Goal: Find specific fact: Find specific fact

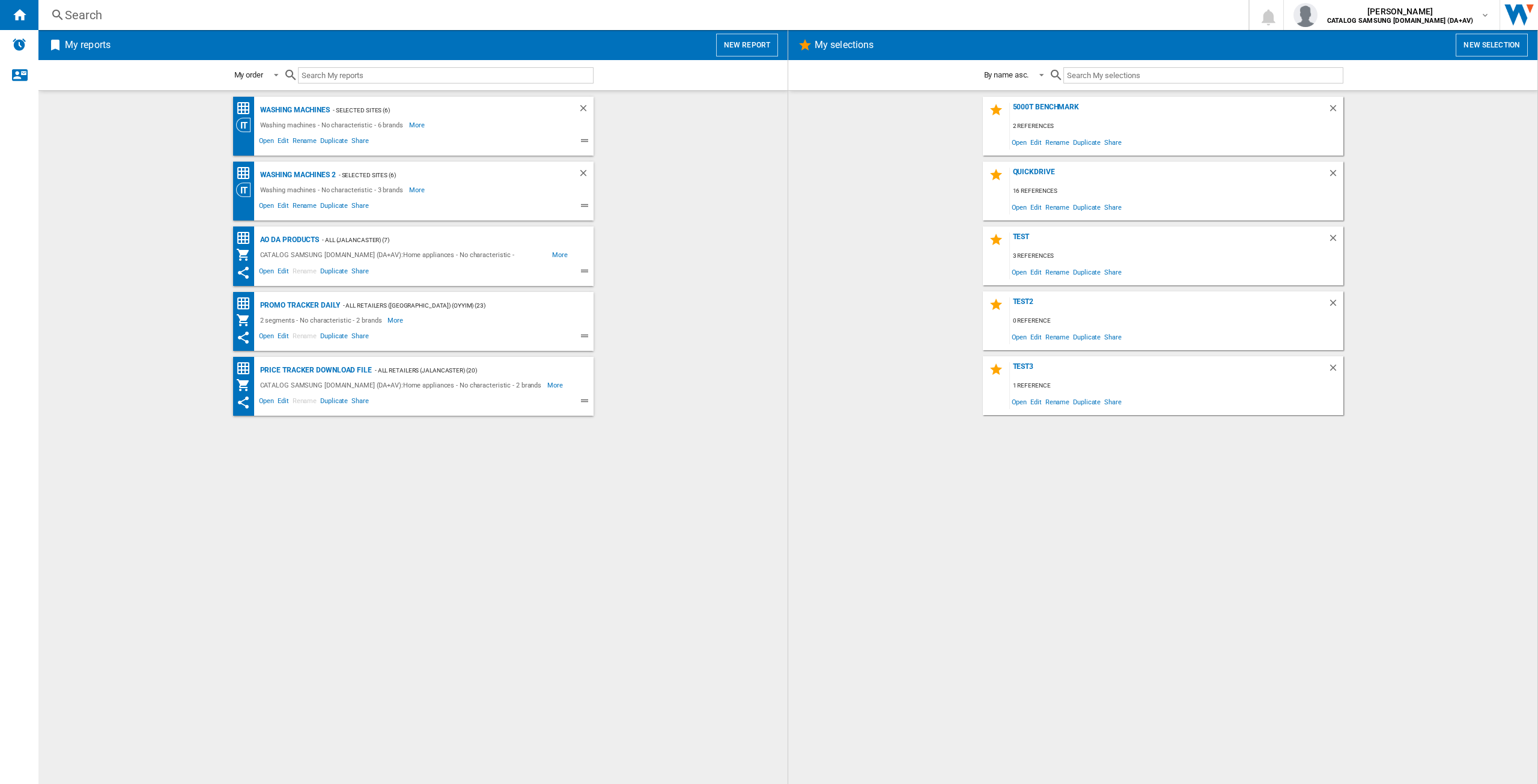
click at [112, 25] on div "Search Search 0 [PERSON_NAME] CATALOG SAMSUNG [DOMAIN_NAME] (DA+AV) CATALOG SAM…" at bounding box center [789, 15] width 1500 height 30
click at [105, 17] on div "Search" at bounding box center [641, 15] width 1152 height 17
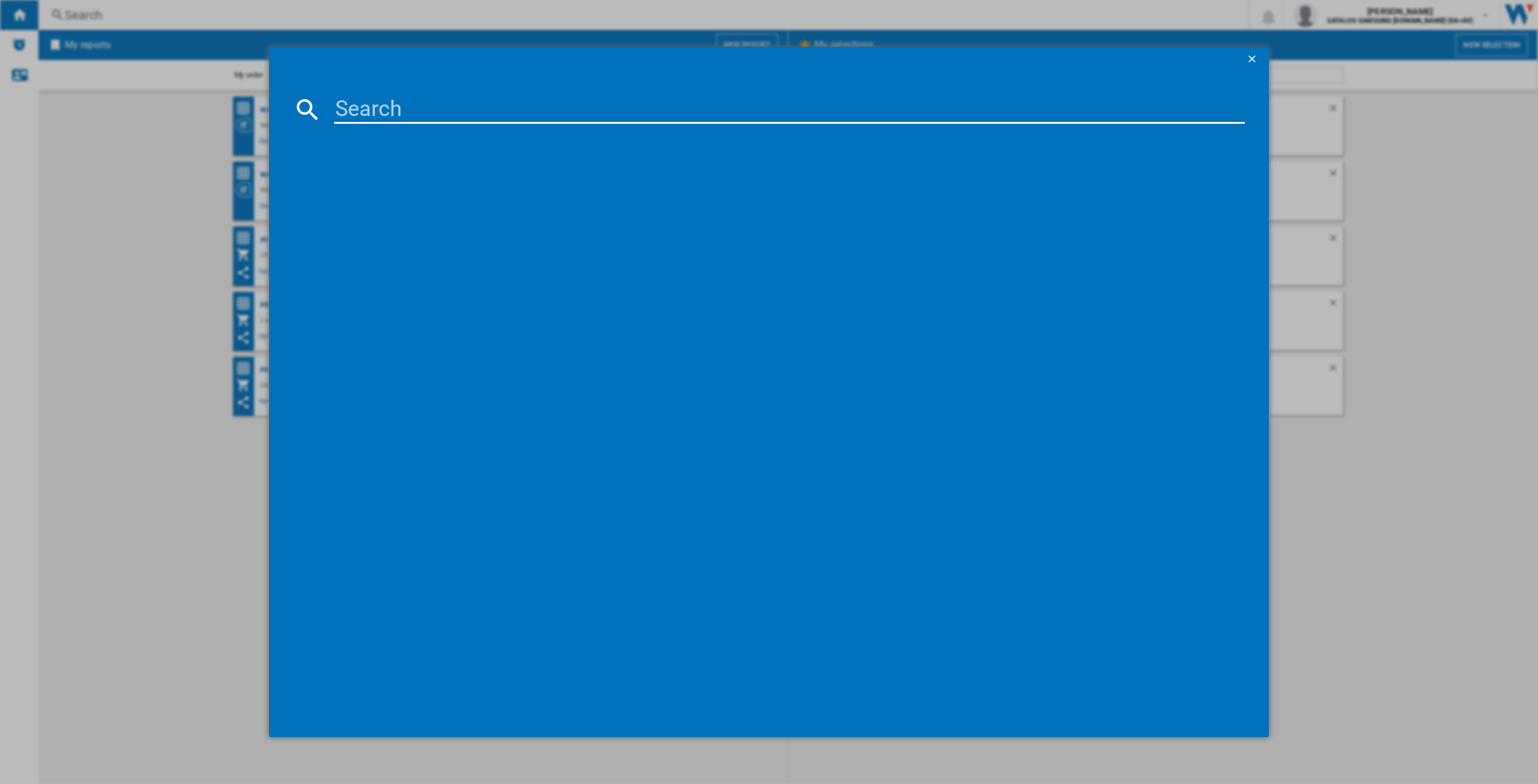
click at [371, 109] on input at bounding box center [789, 109] width 911 height 29
paste input "DV80CGC0B0AE"
type input "DV80CGC0B0AE"
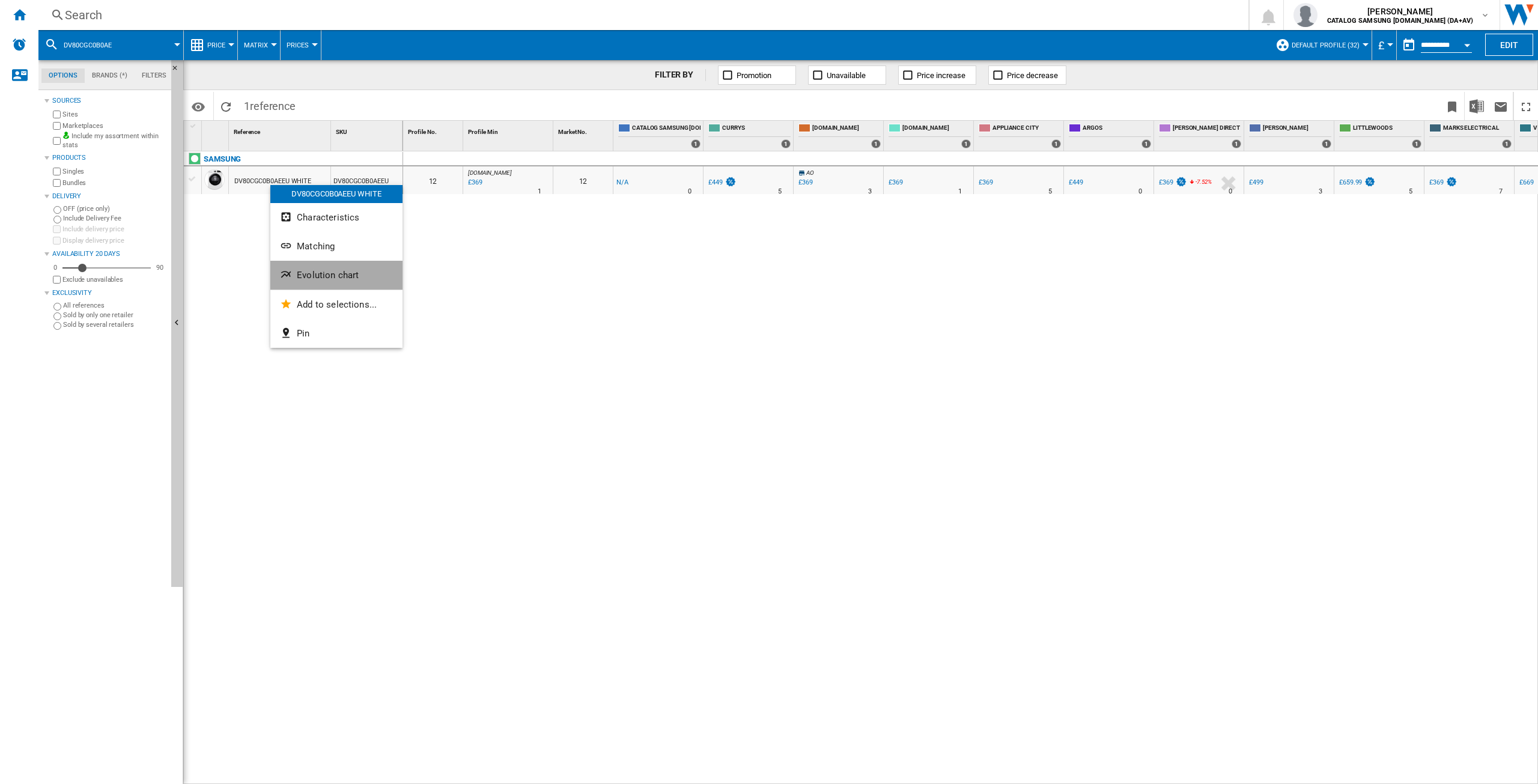
click at [345, 272] on span "Evolution chart" at bounding box center [328, 275] width 62 height 11
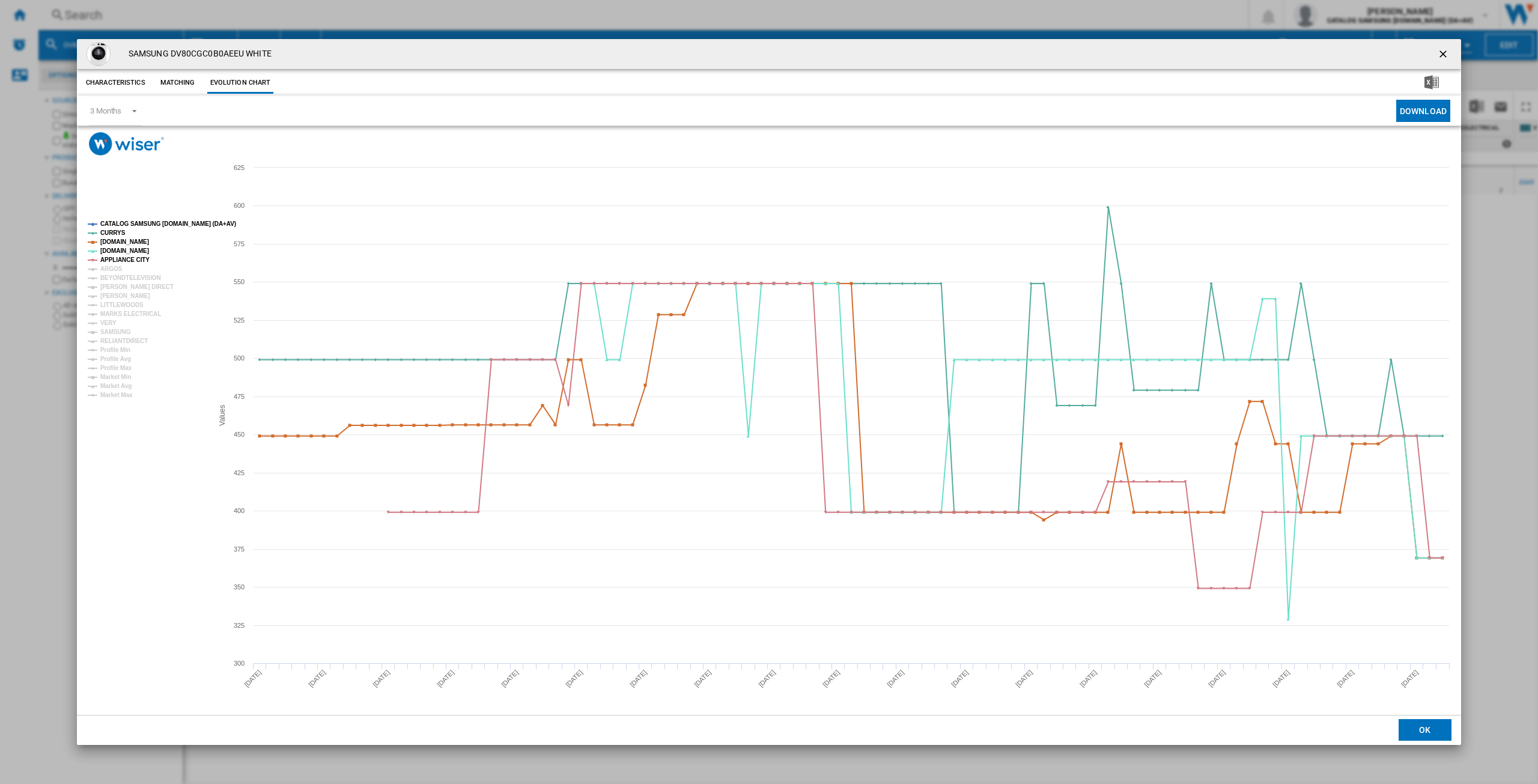
click at [138, 220] on tspan "CATALOG SAMSUNG [DOMAIN_NAME] (DA+AV)" at bounding box center [168, 223] width 136 height 7
click at [111, 271] on tspan "ARGOS" at bounding box center [112, 269] width 22 height 7
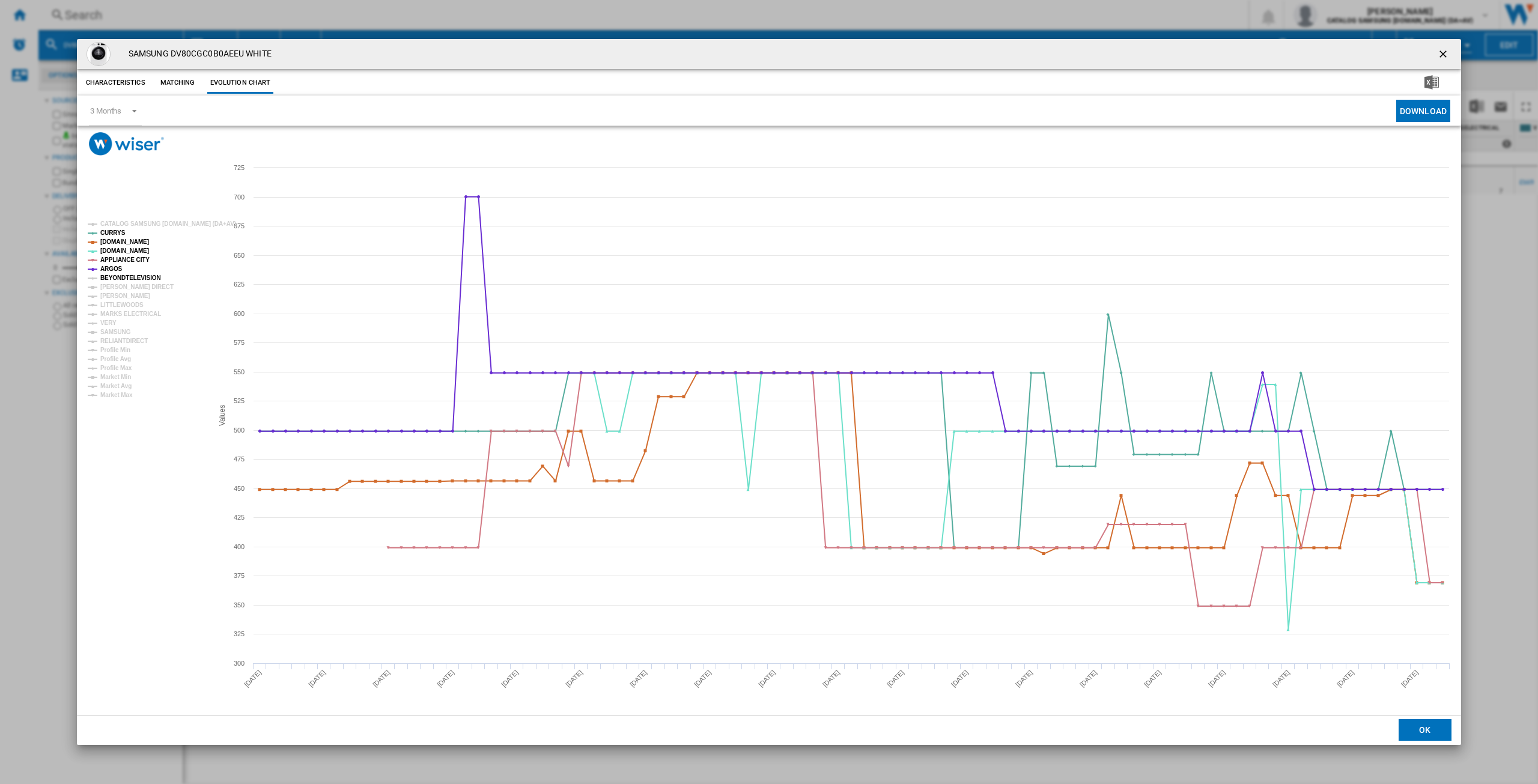
click at [113, 279] on tspan "BEYONDTELEVISION" at bounding box center [131, 277] width 61 height 7
click at [115, 286] on tspan "[PERSON_NAME] DIRECT" at bounding box center [137, 287] width 73 height 7
drag, startPoint x: 114, startPoint y: 297, endPoint x: 118, endPoint y: 305, distance: 8.9
click at [114, 298] on tspan "[PERSON_NAME]" at bounding box center [125, 295] width 50 height 7
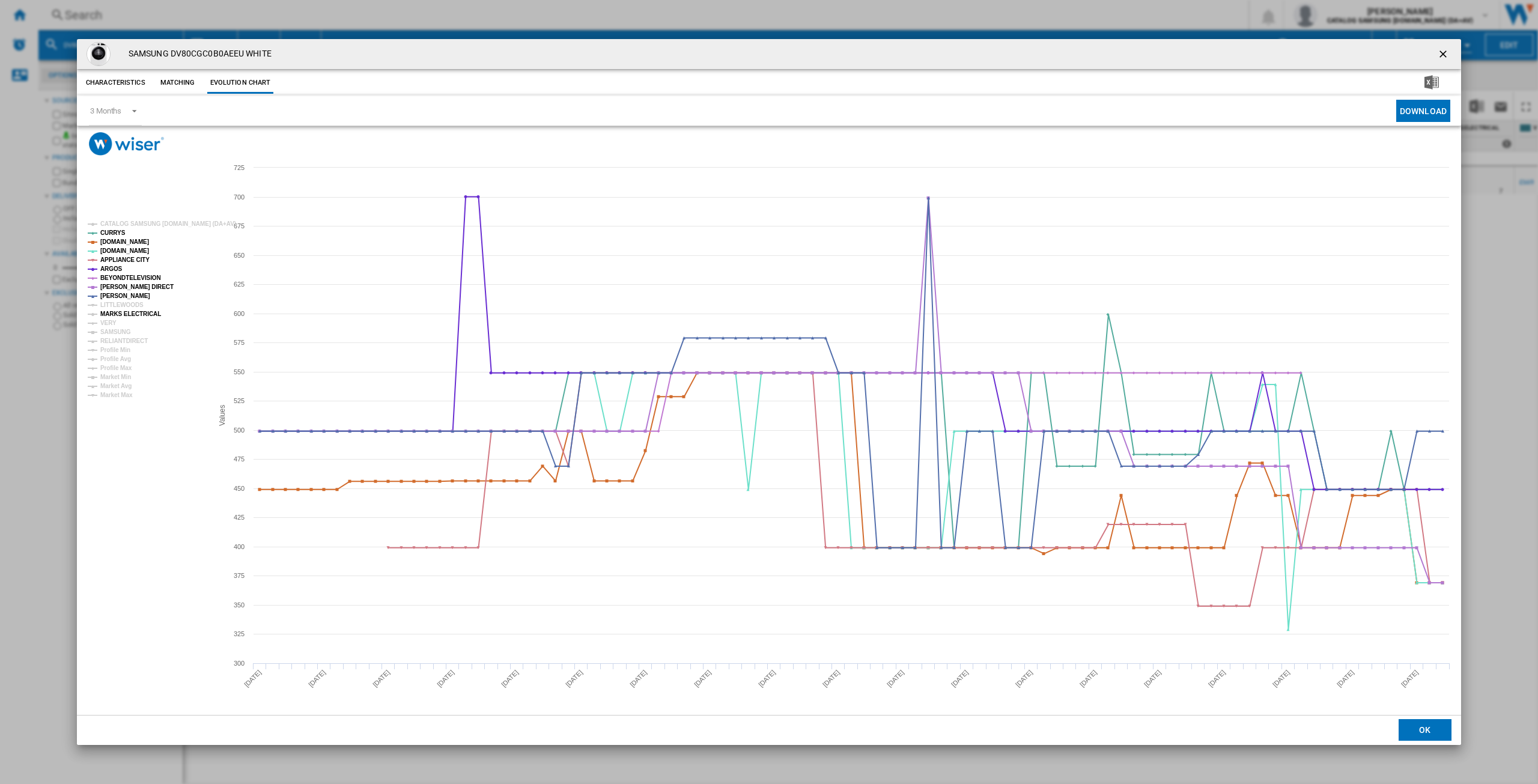
drag, startPoint x: 120, startPoint y: 315, endPoint x: 112, endPoint y: 323, distance: 11.3
click at [120, 316] on tspan "MARKS ELECTRICAL" at bounding box center [131, 313] width 61 height 7
click at [105, 328] on tspan "SAMSUNG" at bounding box center [115, 331] width 30 height 7
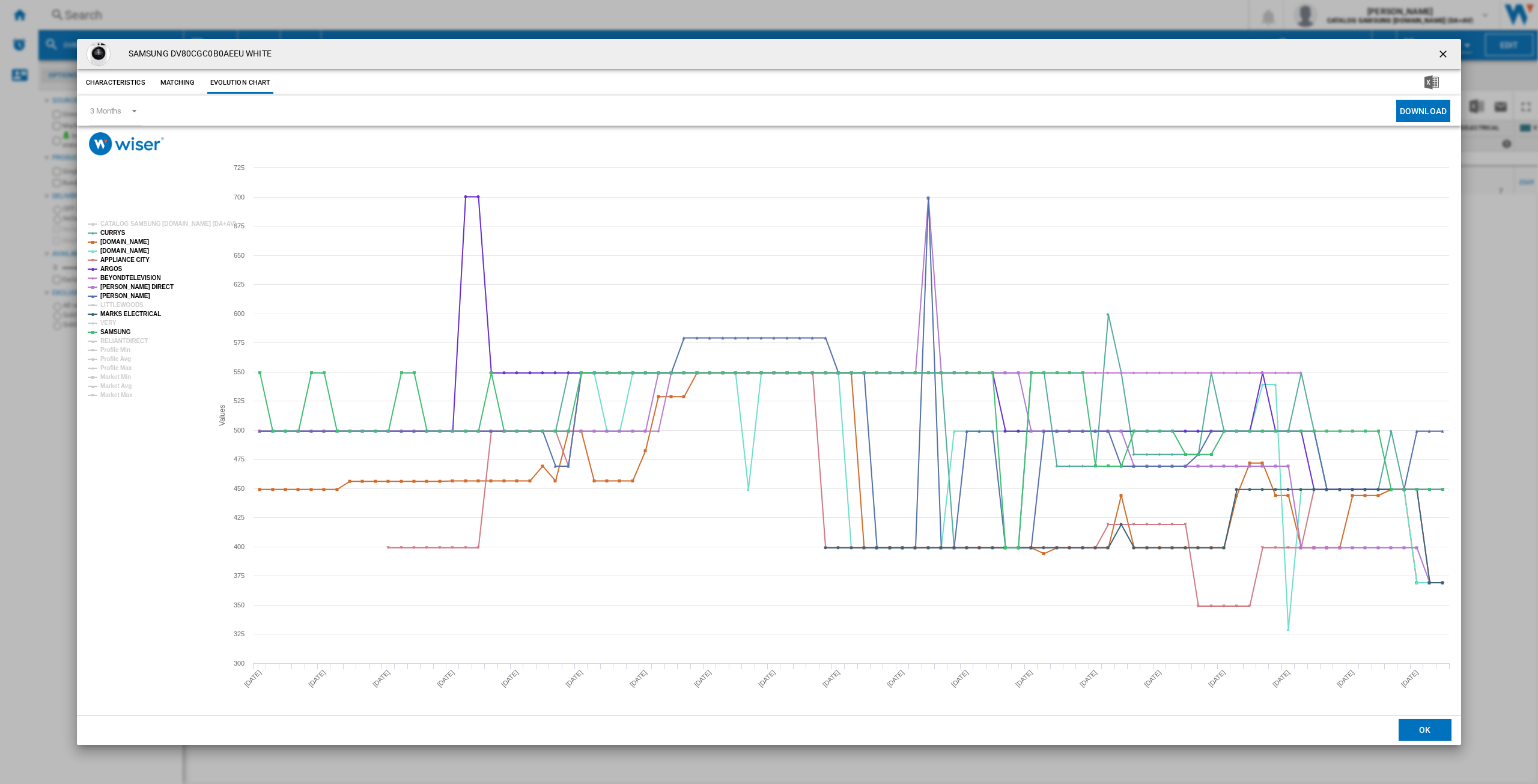
click at [116, 335] on tspan "SAMSUNG" at bounding box center [115, 331] width 30 height 7
click at [115, 341] on tspan "RELIANTDIRECT" at bounding box center [124, 341] width 47 height 7
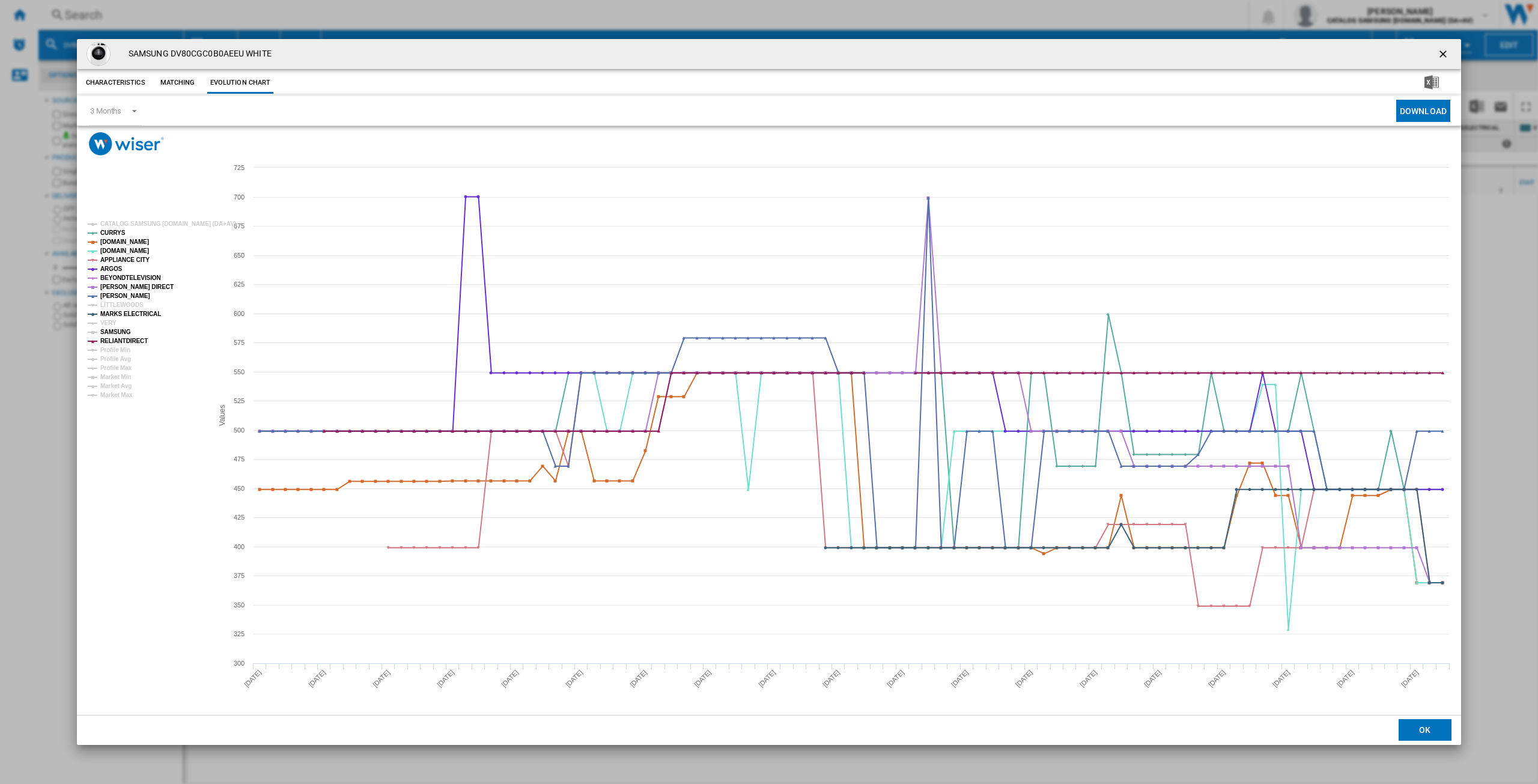
click at [112, 331] on tspan "SAMSUNG" at bounding box center [115, 331] width 30 height 7
click at [109, 324] on tspan "VERY" at bounding box center [109, 323] width 16 height 7
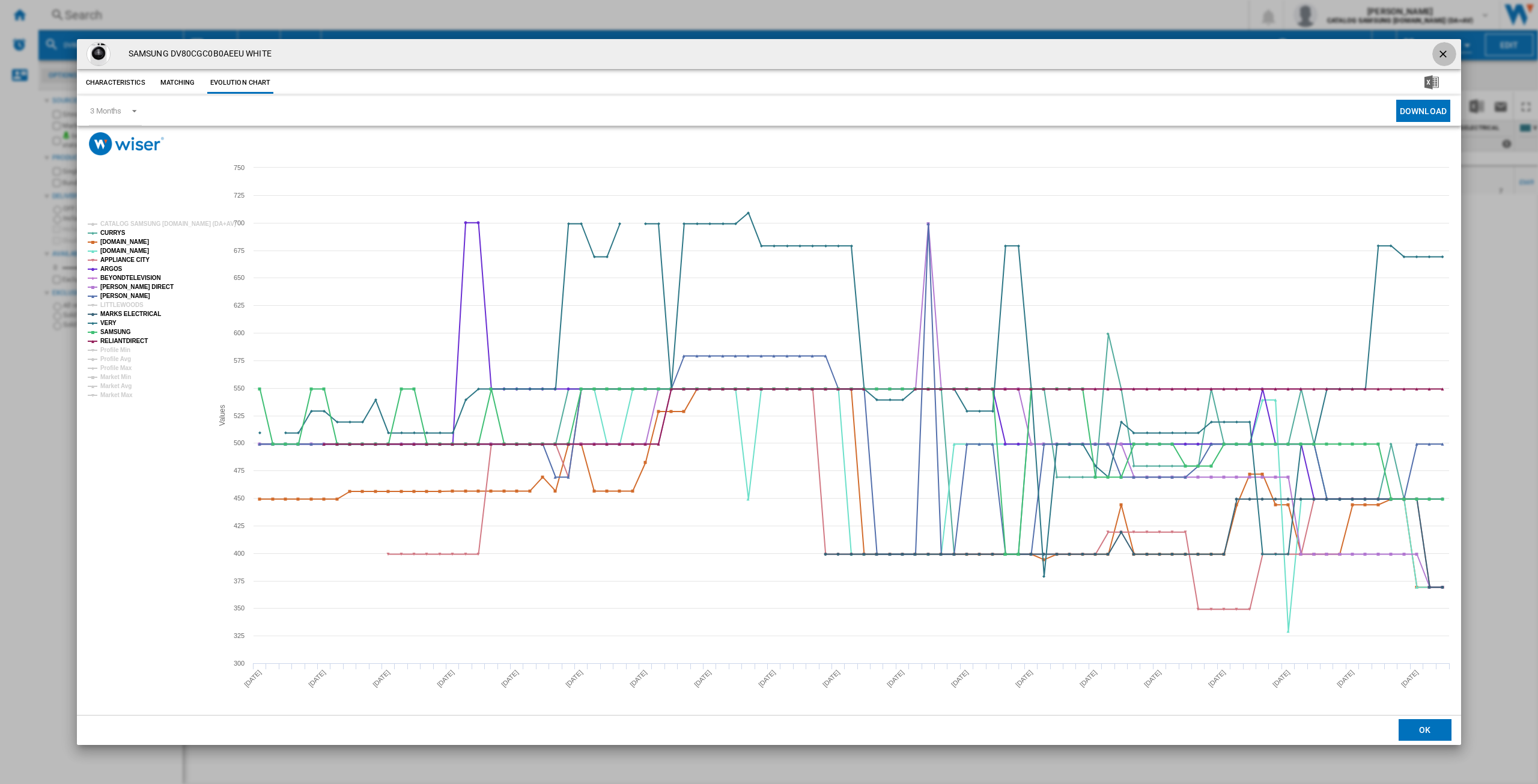
click at [1441, 53] on ng-md-icon "getI18NText('BUTTONS.CLOSE_DIALOG')" at bounding box center [1444, 55] width 14 height 14
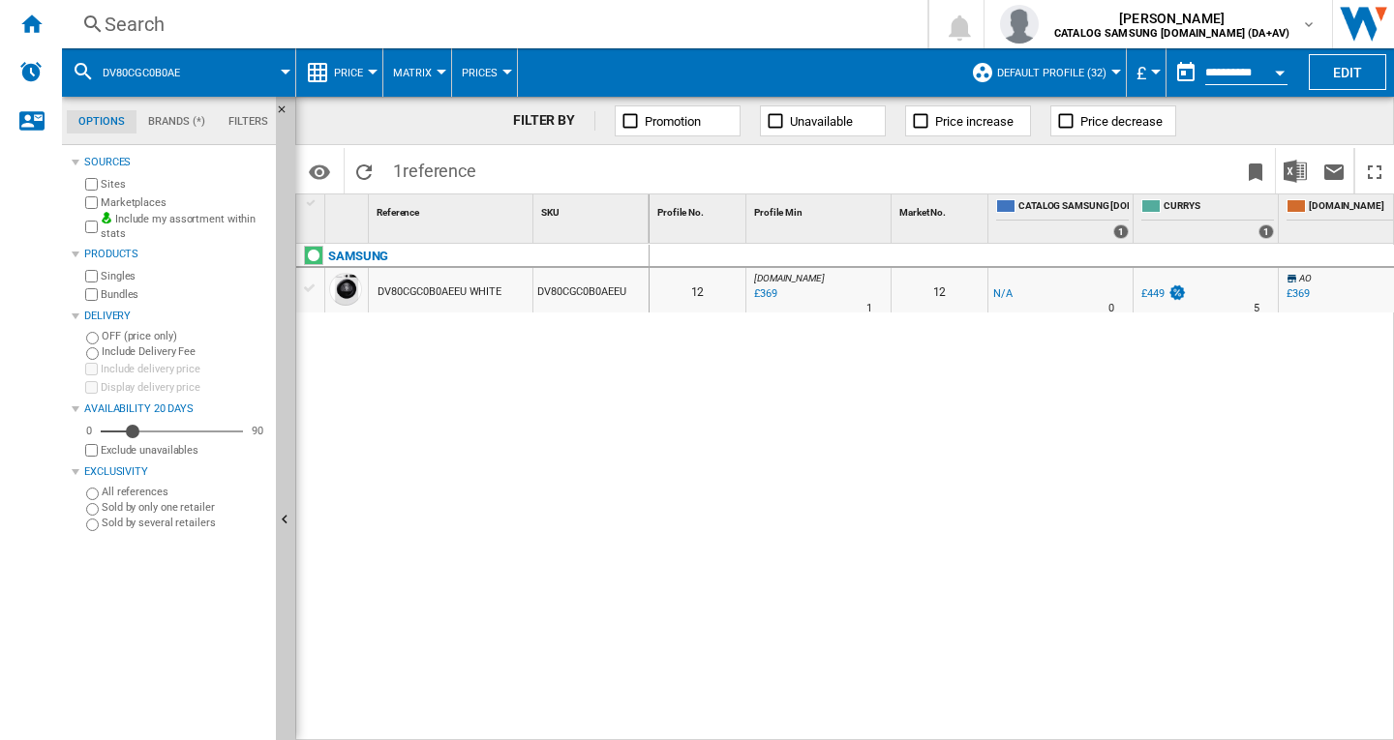
click at [133, 29] on div "Search" at bounding box center [491, 24] width 772 height 27
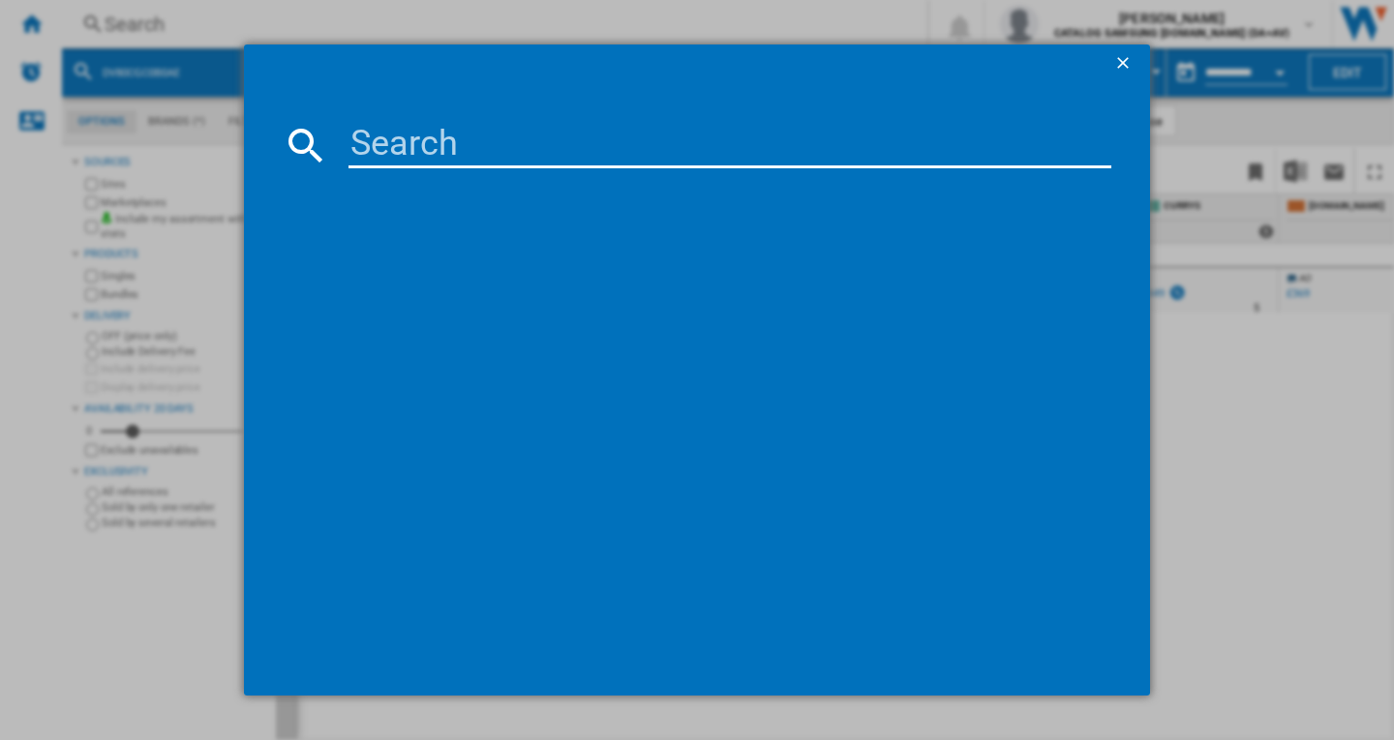
click at [403, 156] on input at bounding box center [729, 145] width 763 height 46
type input "ww11dg"
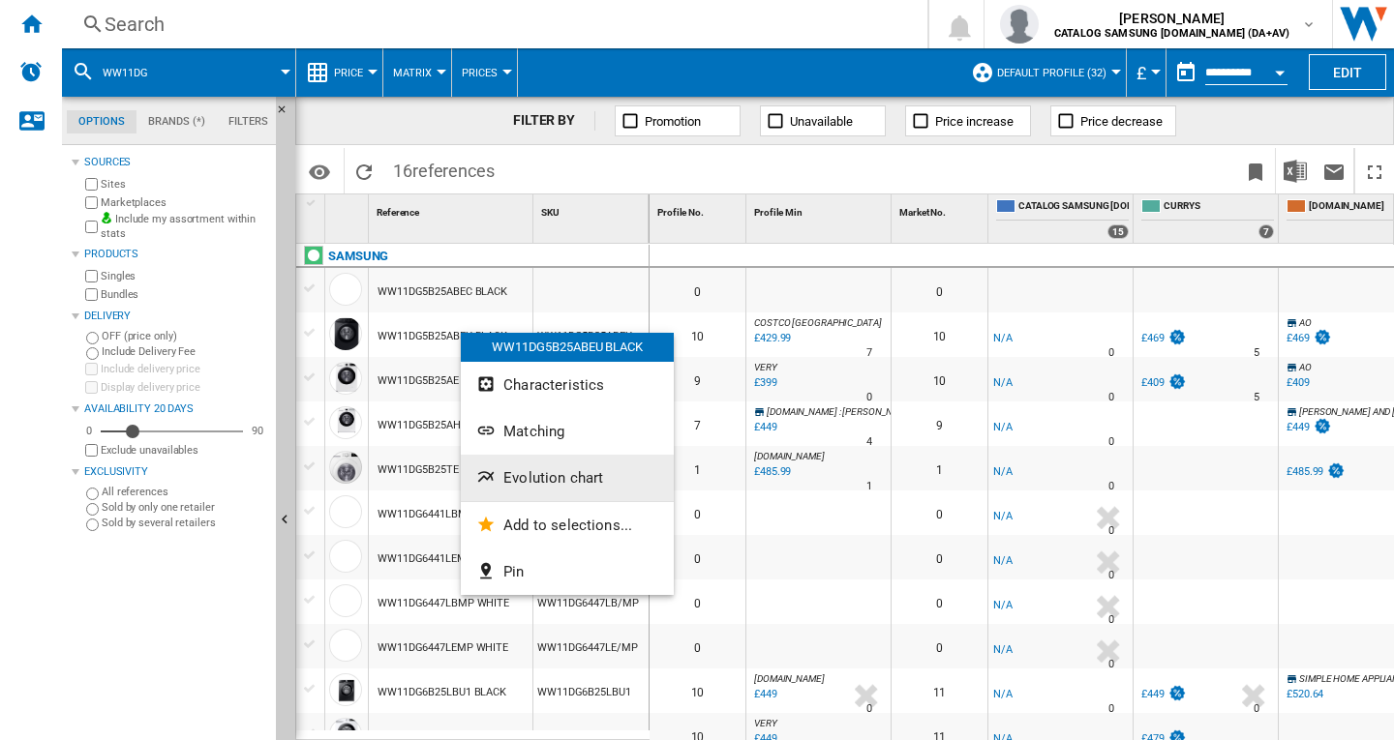
click at [557, 469] on span "Evolution chart" at bounding box center [553, 477] width 100 height 17
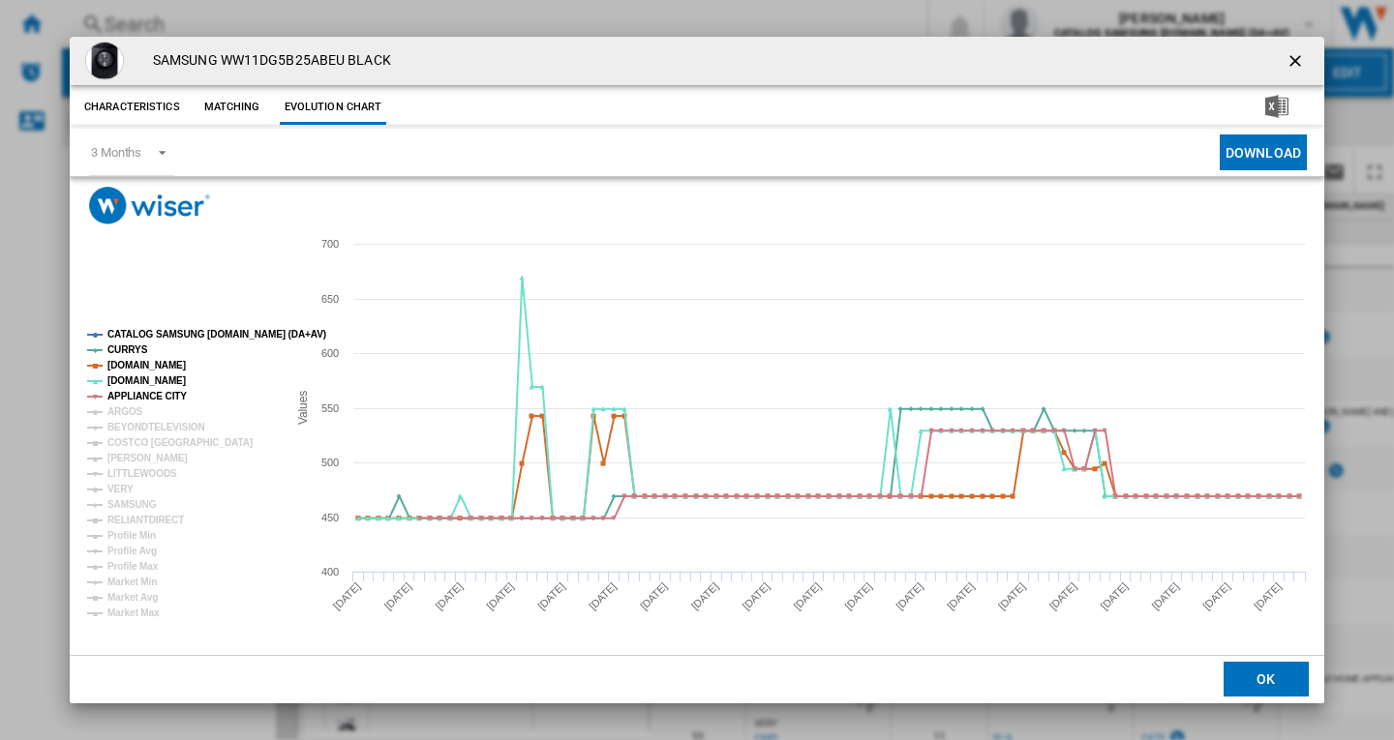
click at [147, 330] on tspan "CATALOG SAMSUNG [DOMAIN_NAME] (DA+AV)" at bounding box center [216, 334] width 219 height 11
click at [121, 407] on tspan "ARGOS" at bounding box center [125, 411] width 36 height 11
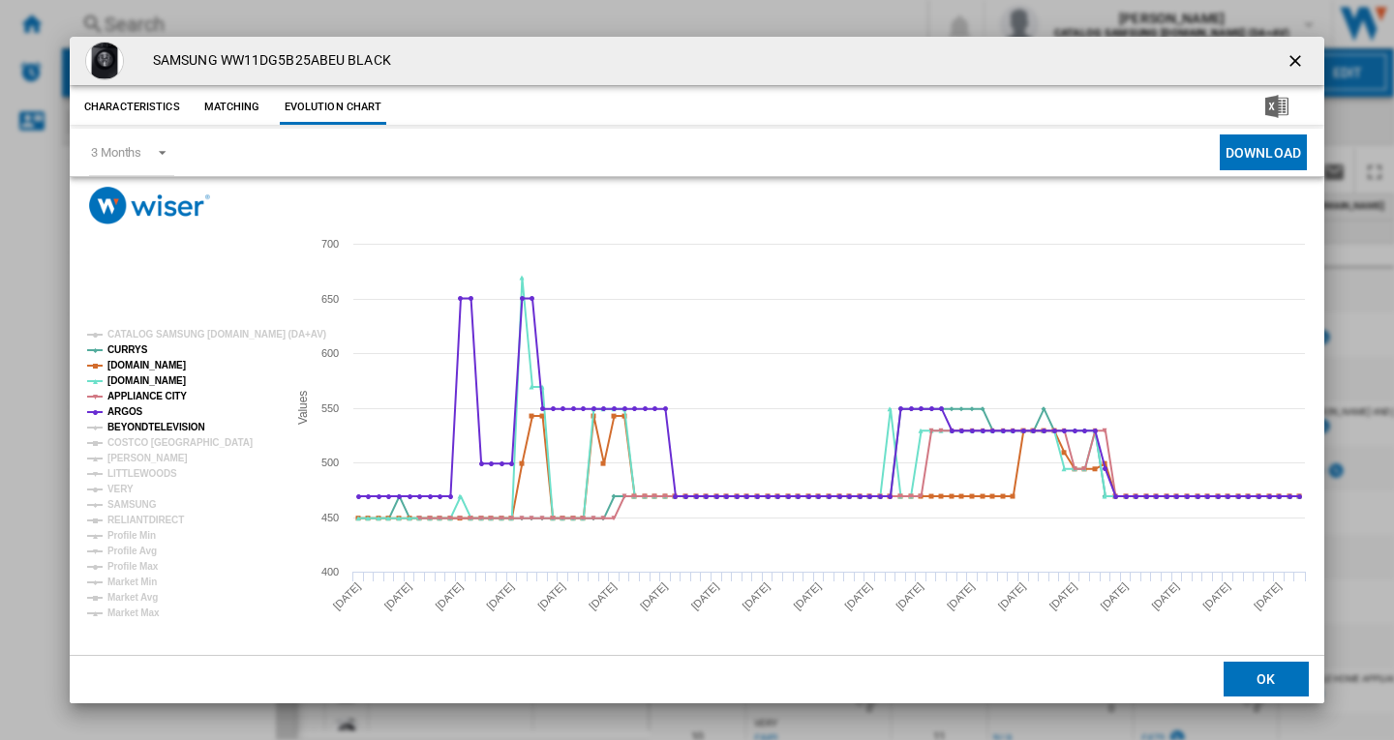
click at [127, 425] on tspan "BEYONDTELEVISION" at bounding box center [156, 427] width 98 height 11
click at [132, 444] on tspan "COSTCO [GEOGRAPHIC_DATA]" at bounding box center [179, 442] width 145 height 11
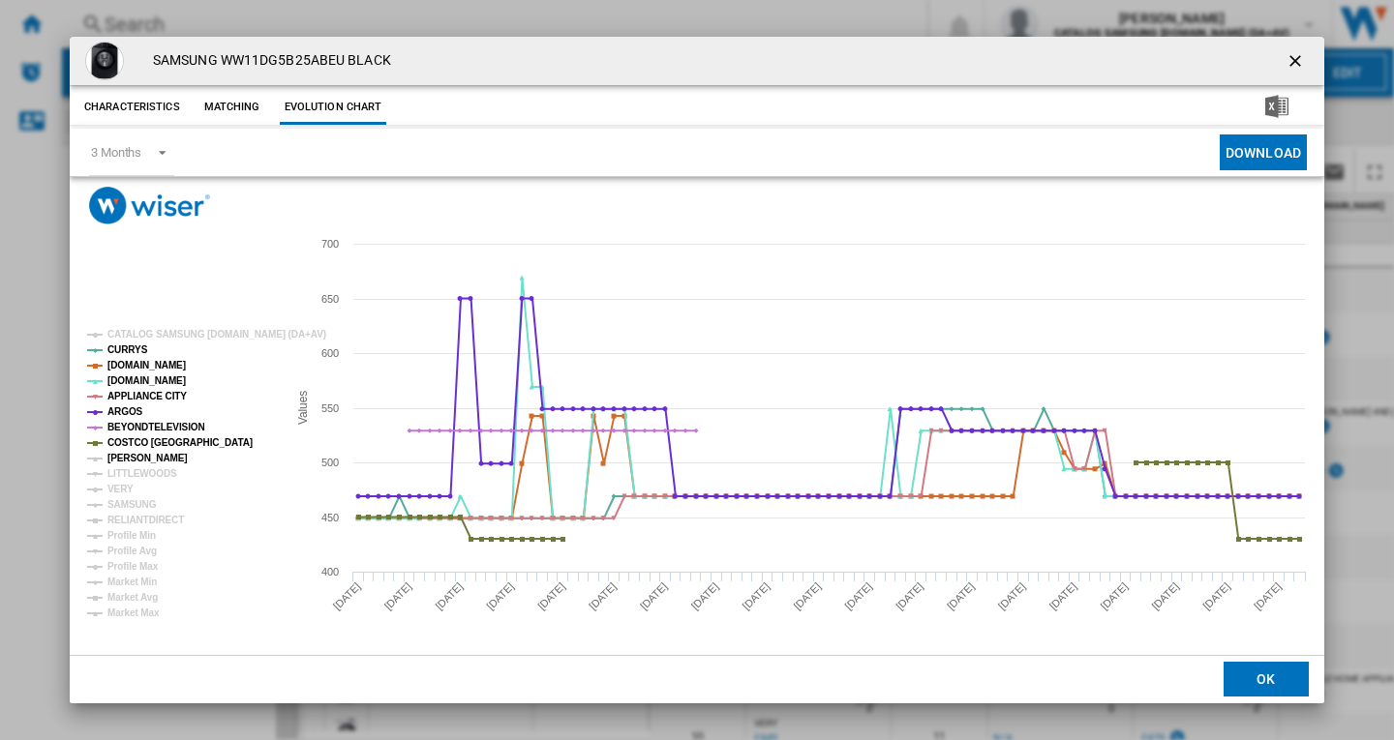
click at [126, 457] on tspan "[PERSON_NAME]" at bounding box center [147, 458] width 80 height 11
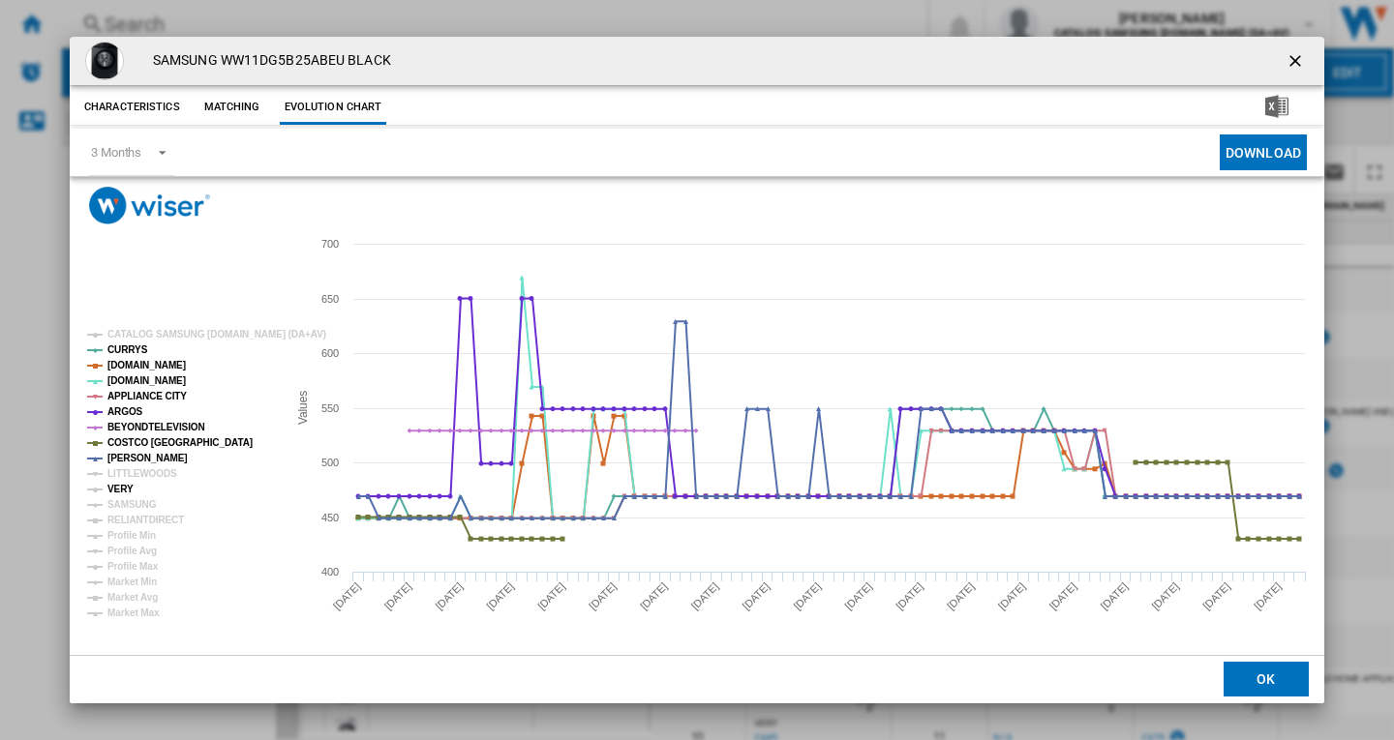
click at [124, 484] on tspan "VERY" at bounding box center [120, 489] width 26 height 11
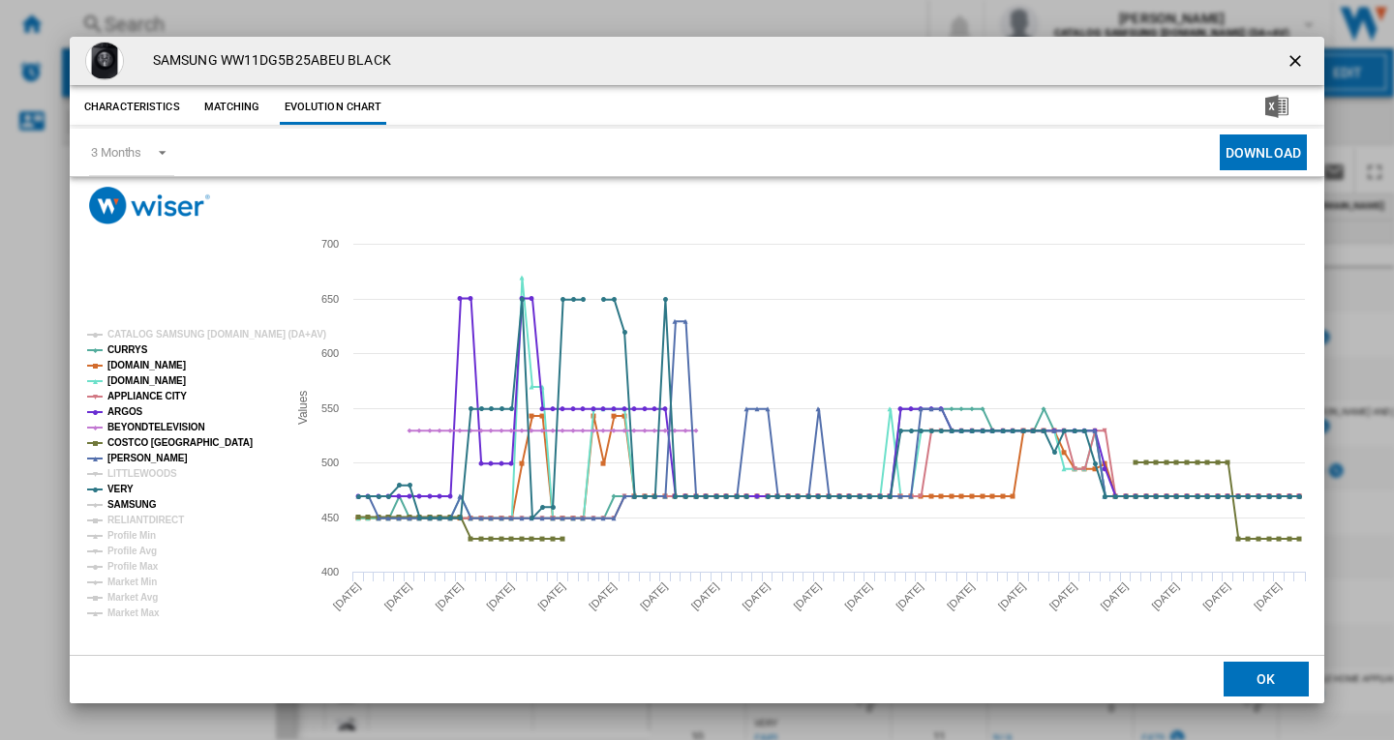
click at [131, 510] on tspan "SAMSUNG" at bounding box center [131, 504] width 49 height 11
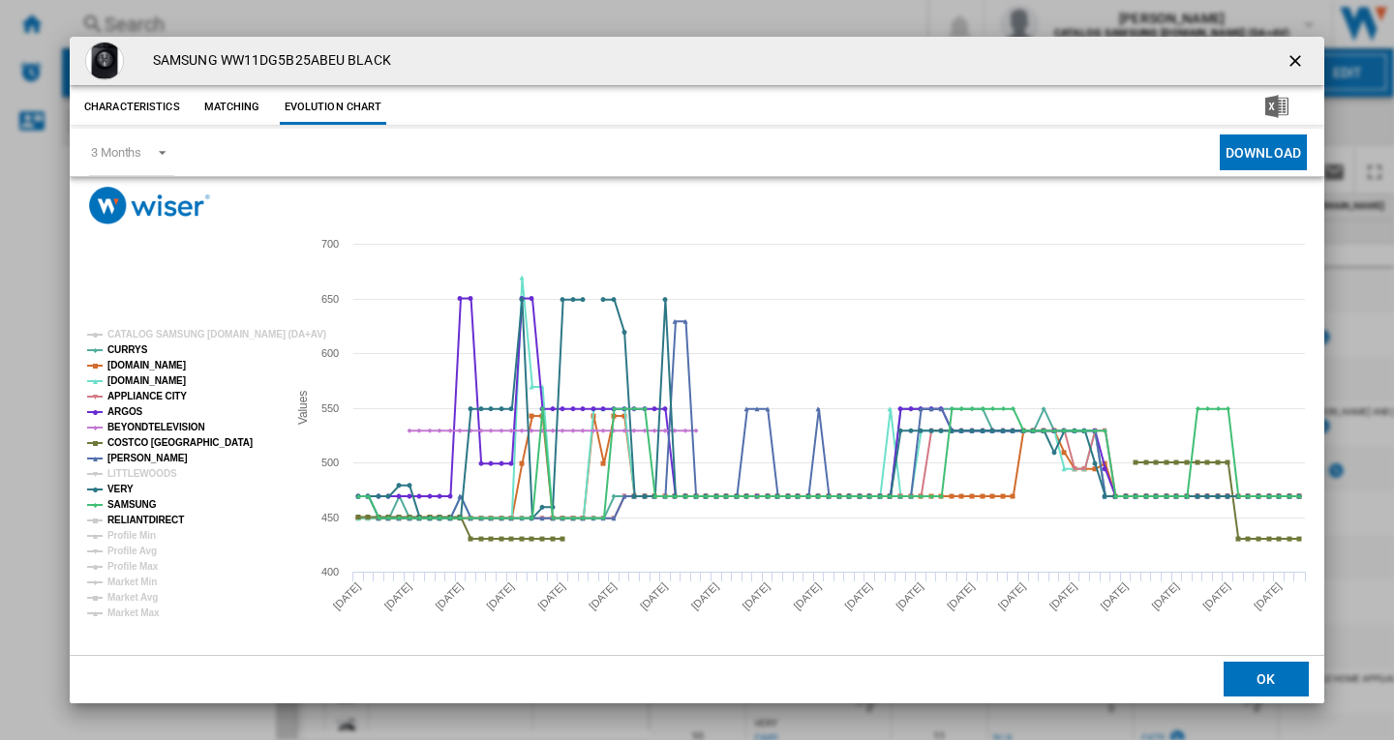
click at [135, 517] on tspan "RELIANTDIRECT" at bounding box center [145, 520] width 76 height 11
click at [148, 442] on tspan "COSTCO [GEOGRAPHIC_DATA]" at bounding box center [179, 442] width 145 height 11
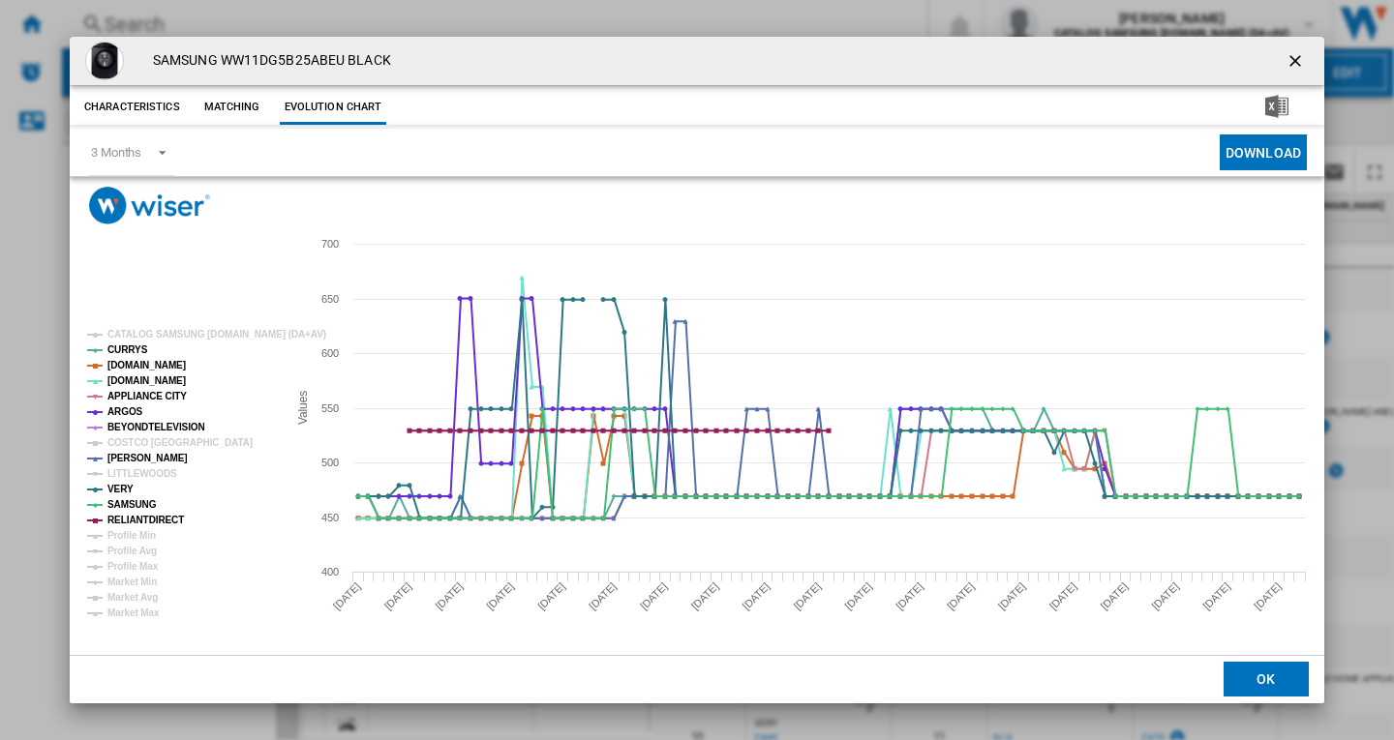
click at [1293, 57] on ng-md-icon "getI18NText('BUTTONS.CLOSE_DIALOG')" at bounding box center [1296, 62] width 23 height 23
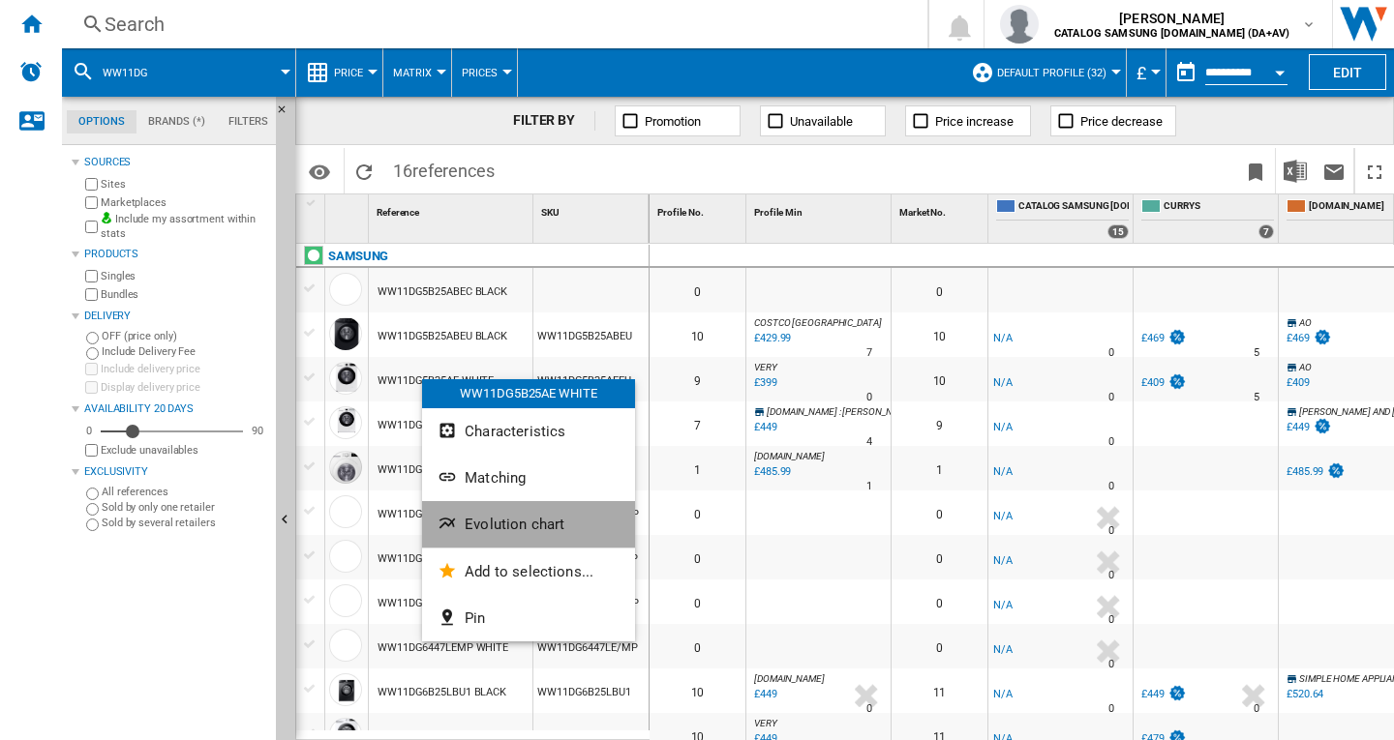
click at [494, 527] on span "Evolution chart" at bounding box center [515, 524] width 100 height 17
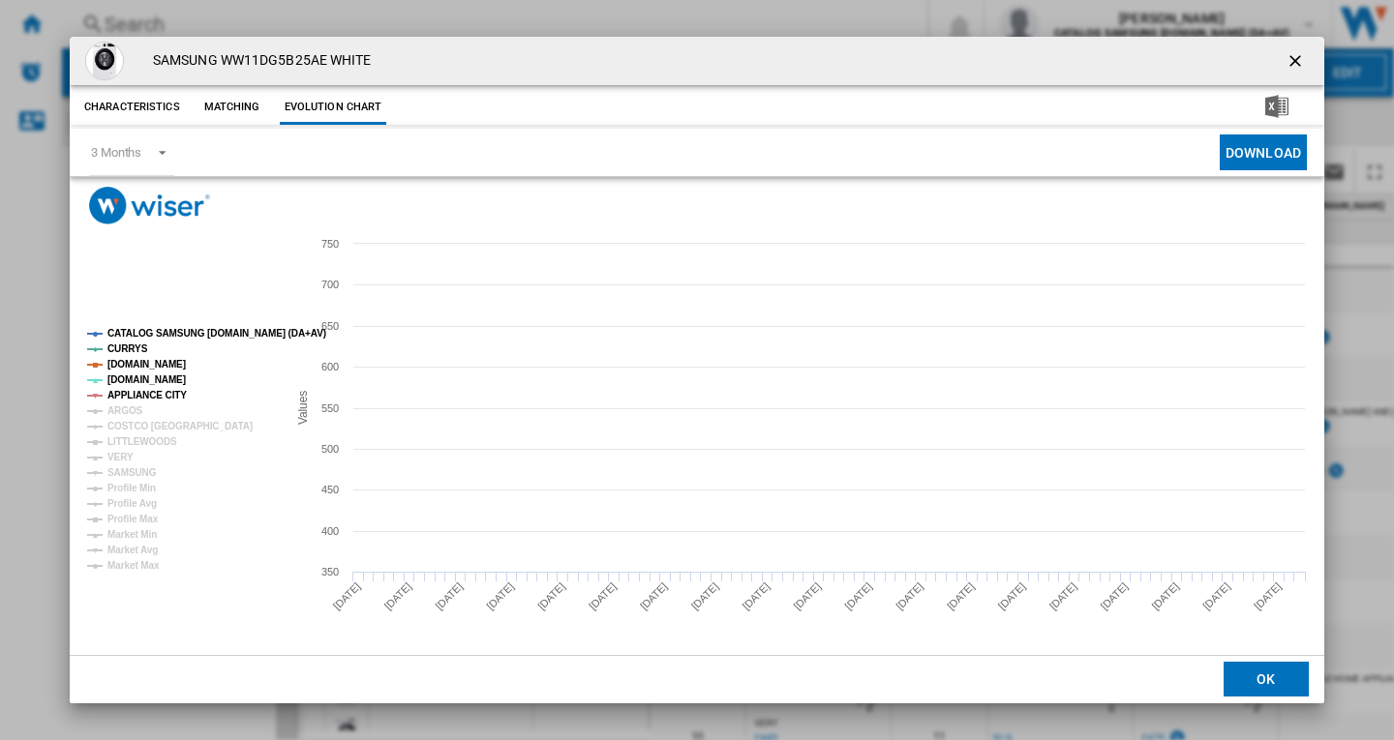
click at [155, 334] on tspan "CATALOG SAMSUNG [DOMAIN_NAME] (DA+AV)" at bounding box center [216, 333] width 219 height 11
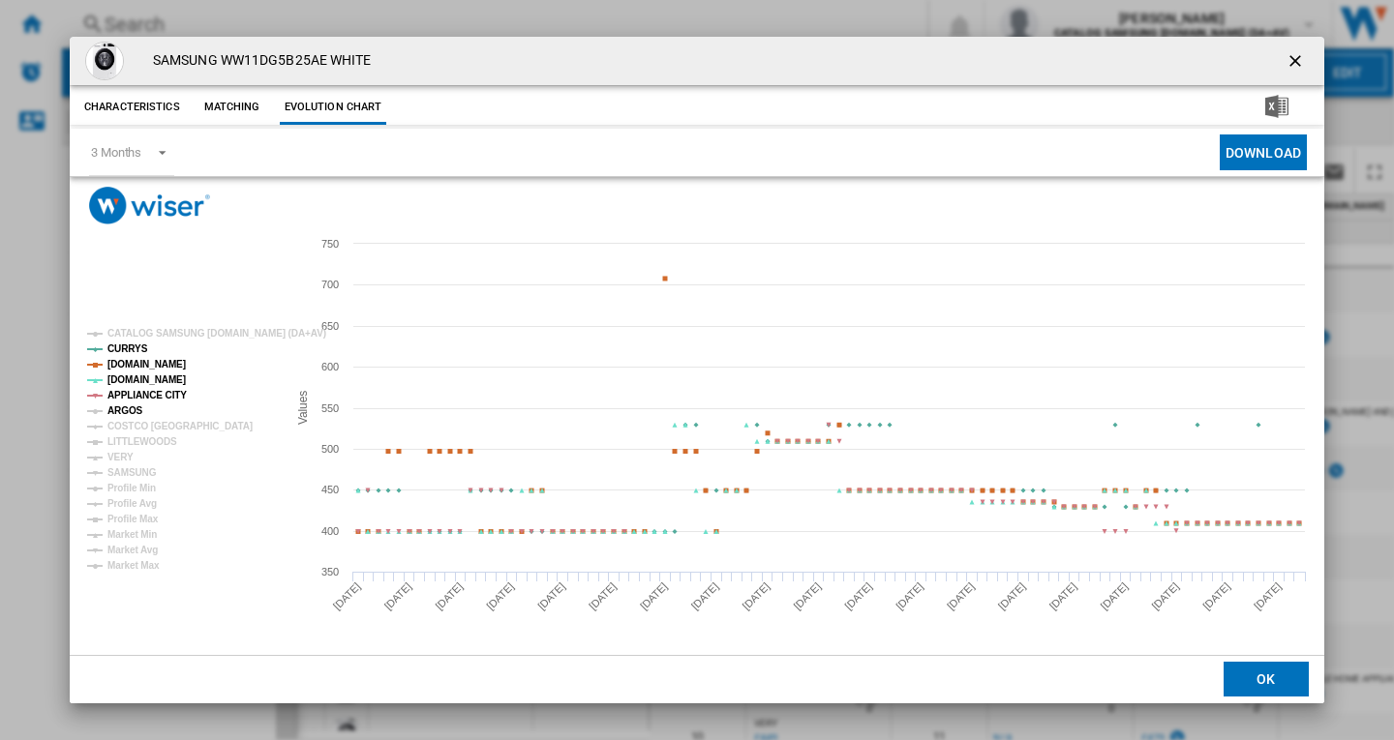
click at [129, 409] on tspan "ARGOS" at bounding box center [125, 410] width 36 height 11
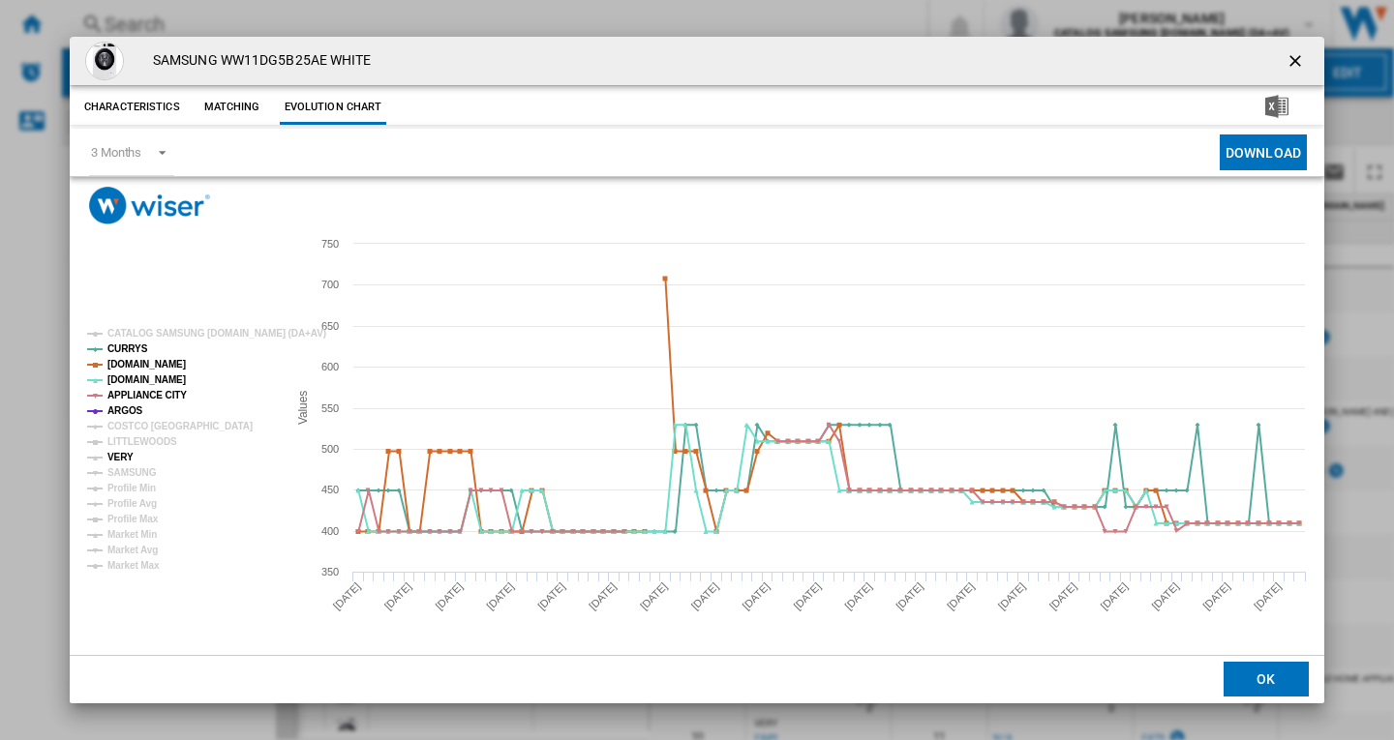
click at [119, 456] on tspan "VERY" at bounding box center [120, 457] width 26 height 11
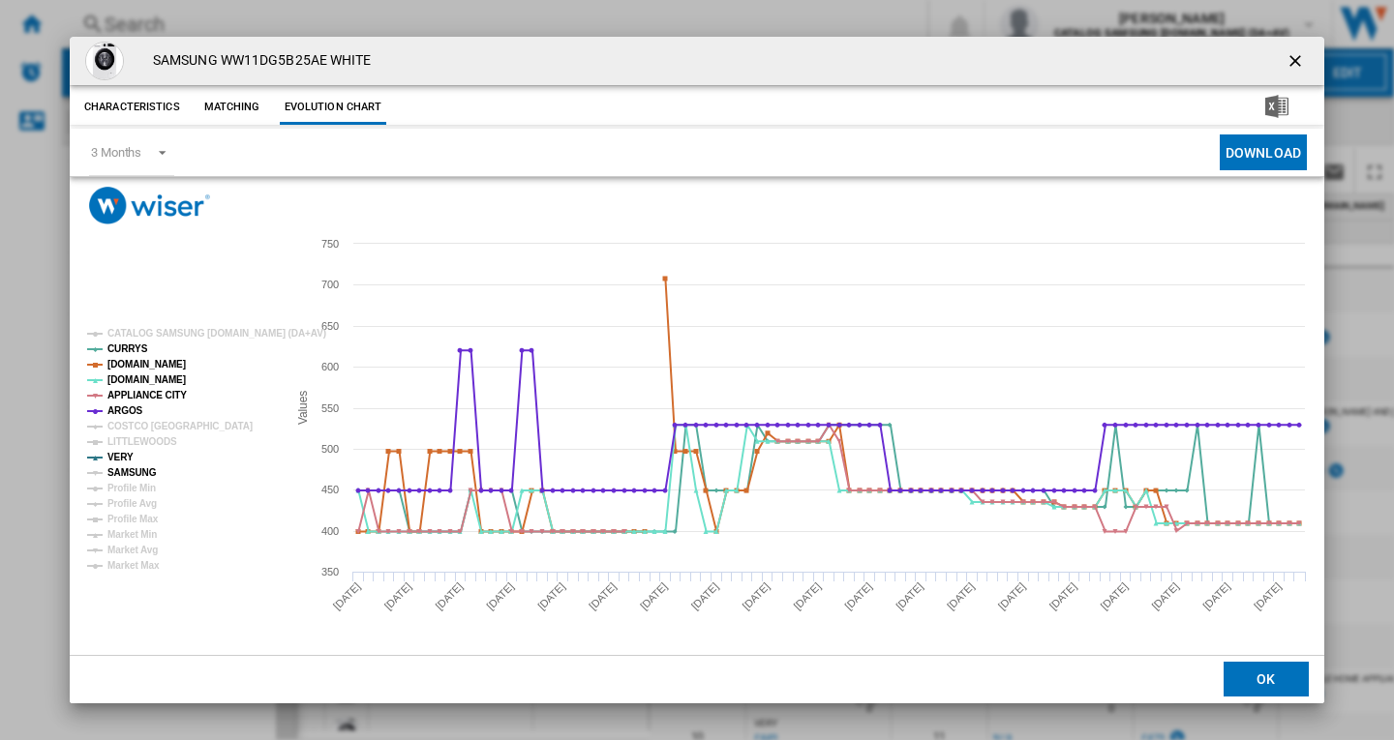
click at [130, 470] on tspan "SAMSUNG" at bounding box center [131, 472] width 49 height 11
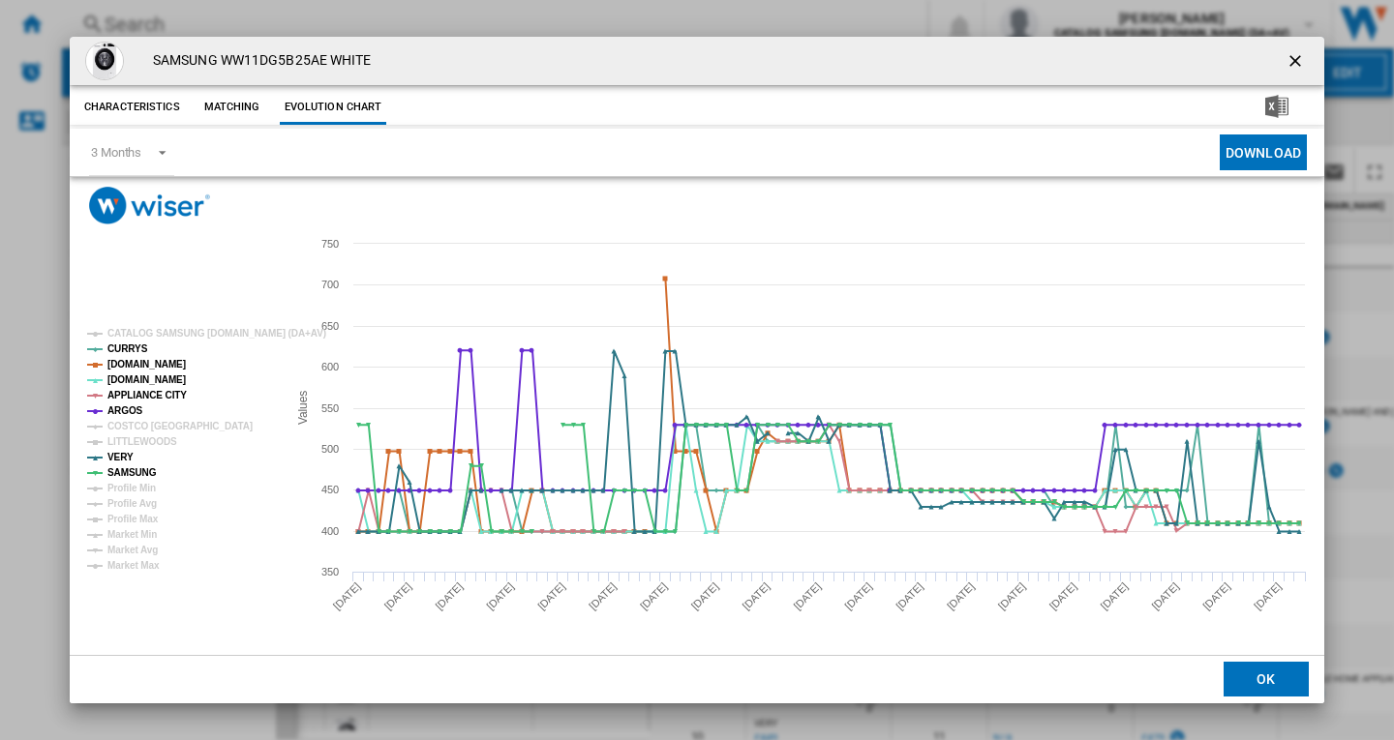
click at [1291, 65] on ng-md-icon "getI18NText('BUTTONS.CLOSE_DIALOG')" at bounding box center [1296, 62] width 23 height 23
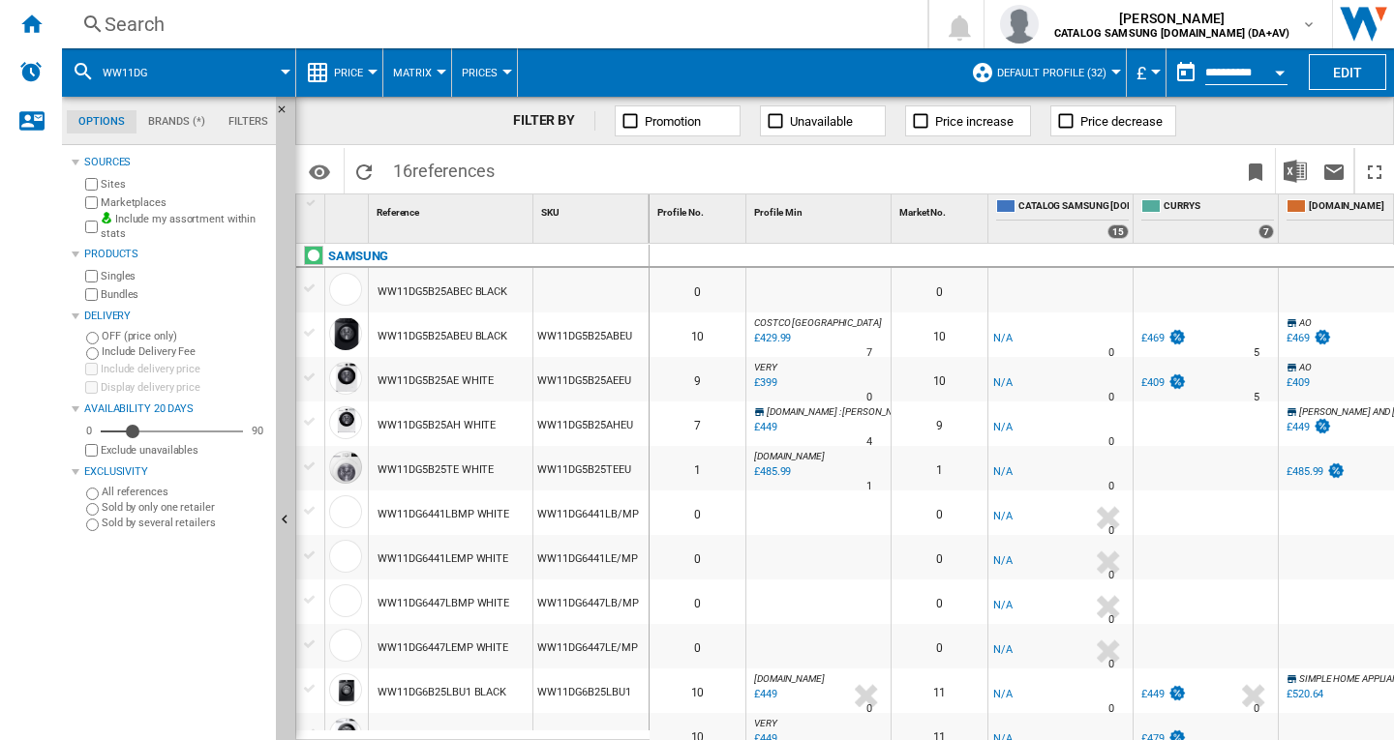
click at [129, 18] on div "Search" at bounding box center [491, 24] width 772 height 27
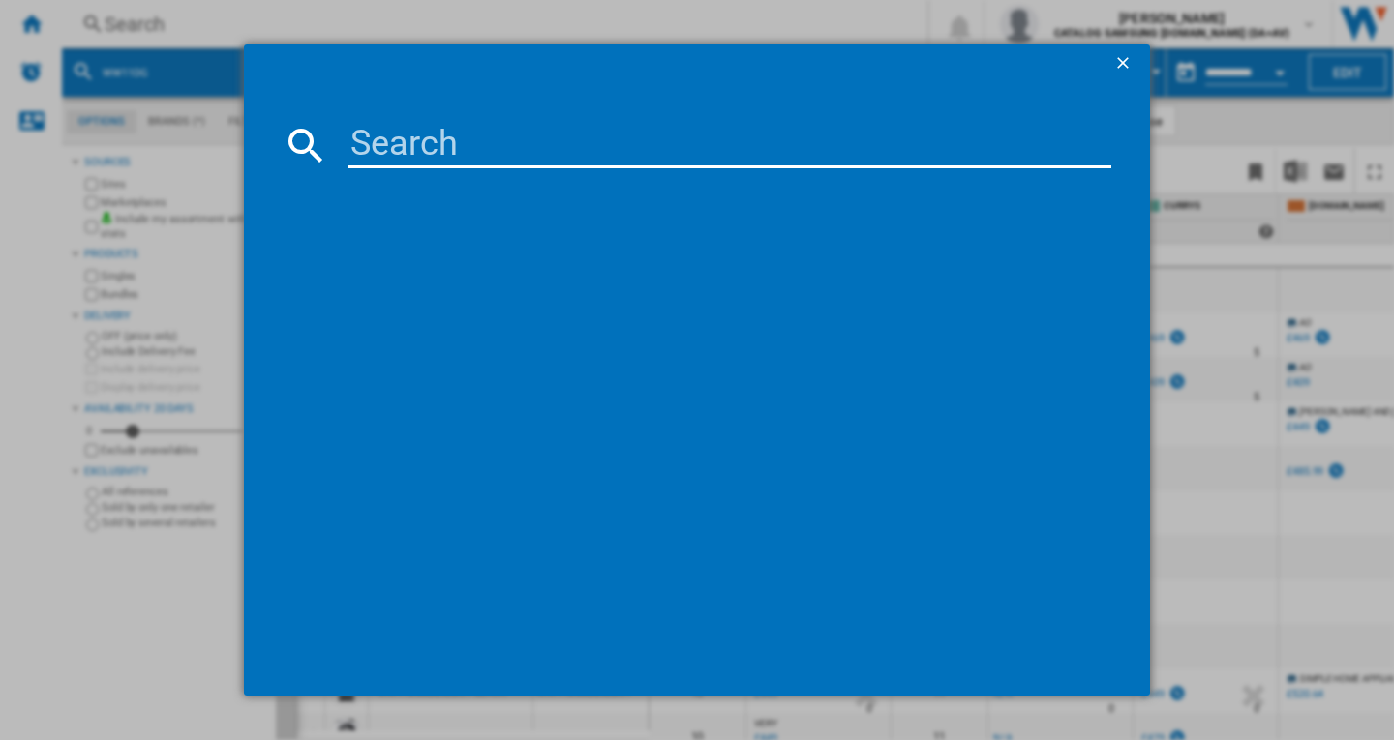
click at [427, 138] on input at bounding box center [729, 145] width 763 height 46
type input "wd80t"
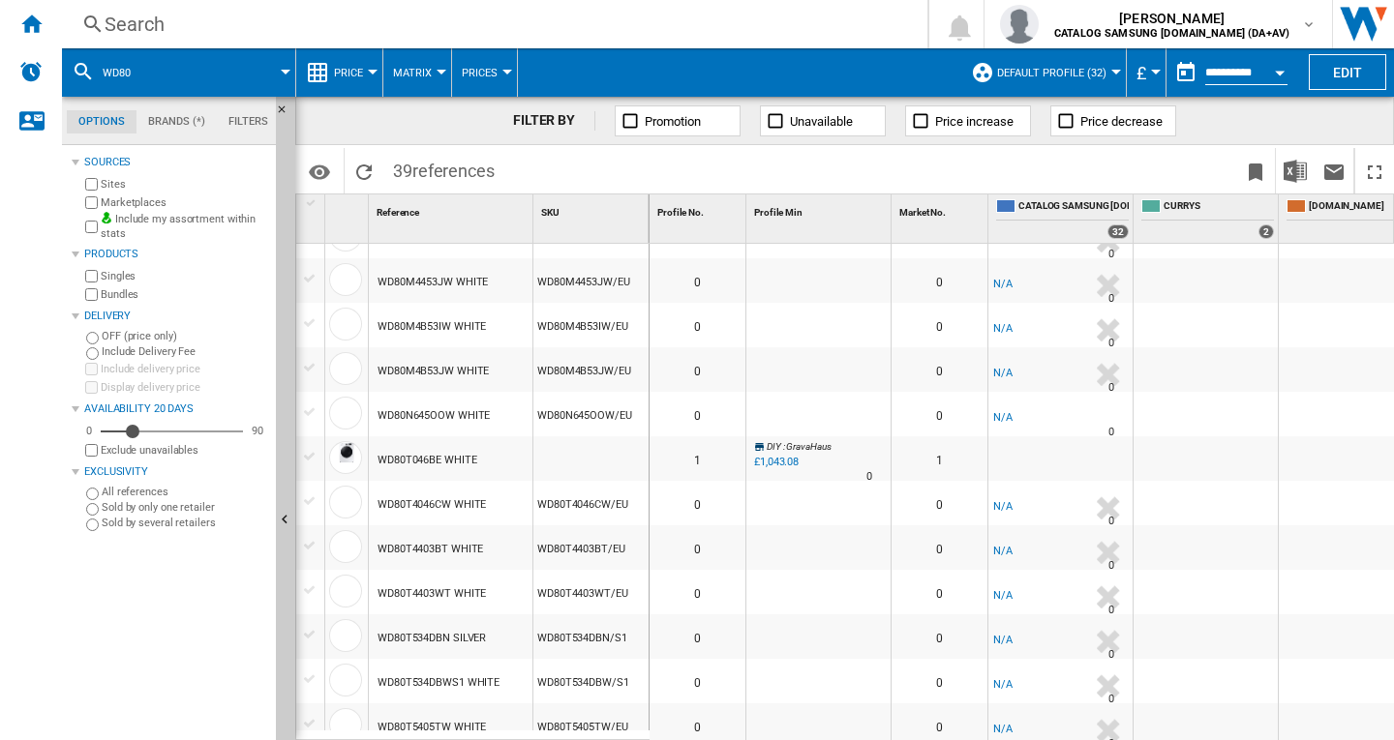
scroll to position [1288, 0]
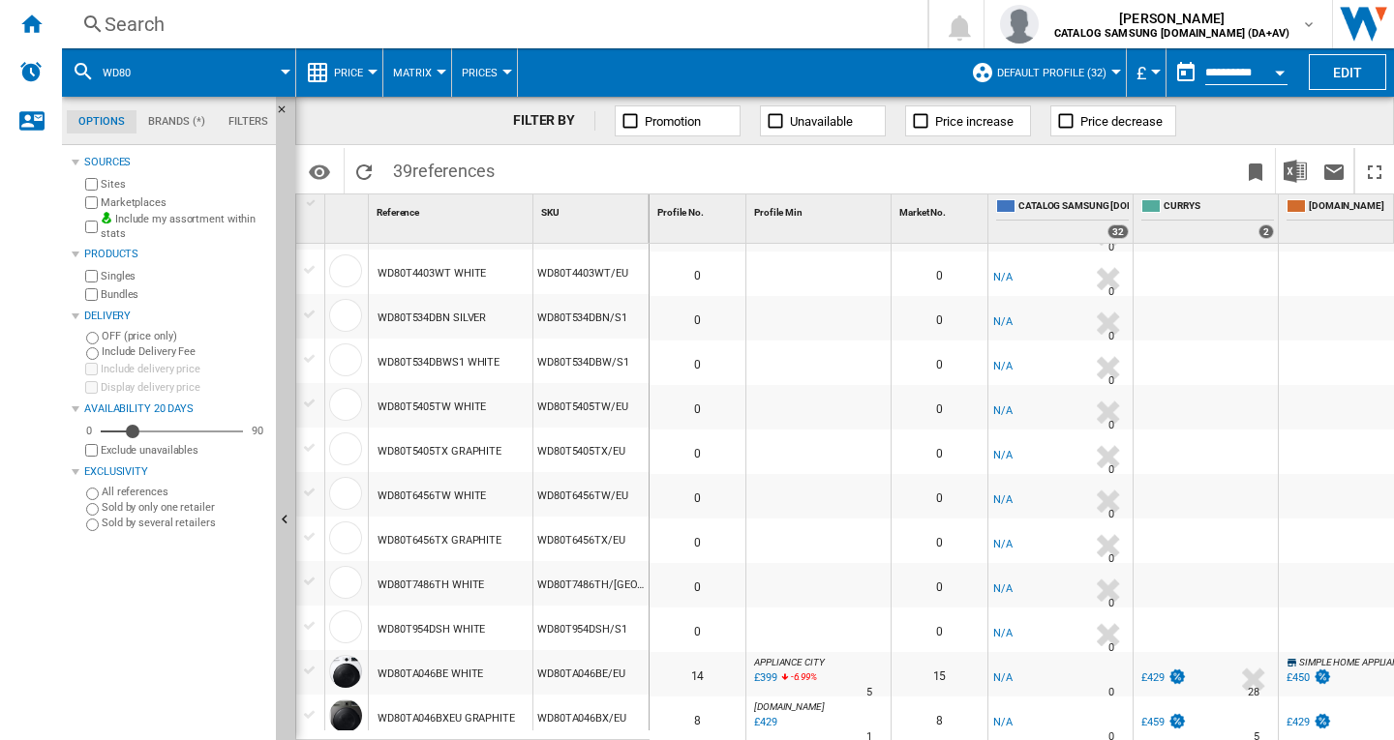
click at [191, 15] on div "Search" at bounding box center [491, 24] width 772 height 27
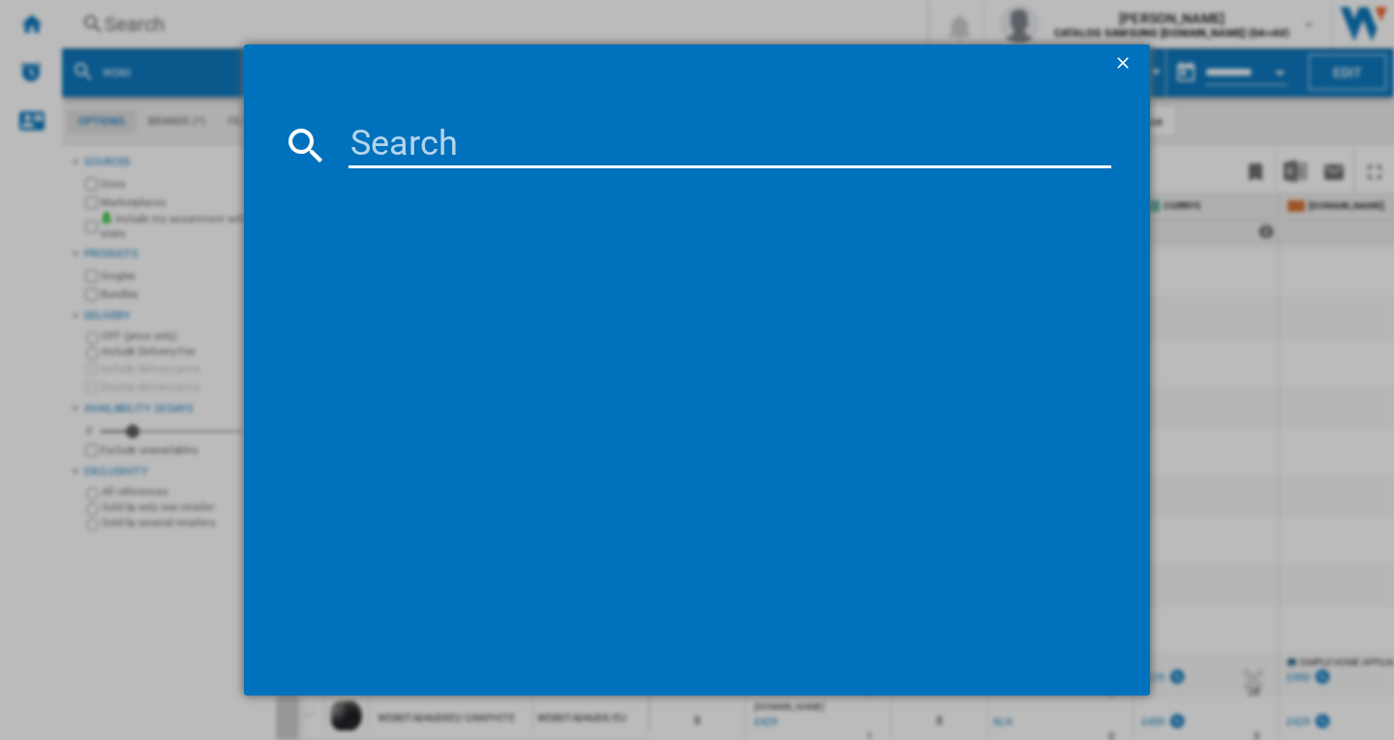
click at [389, 152] on input at bounding box center [729, 145] width 763 height 46
type input "wd80ta046"
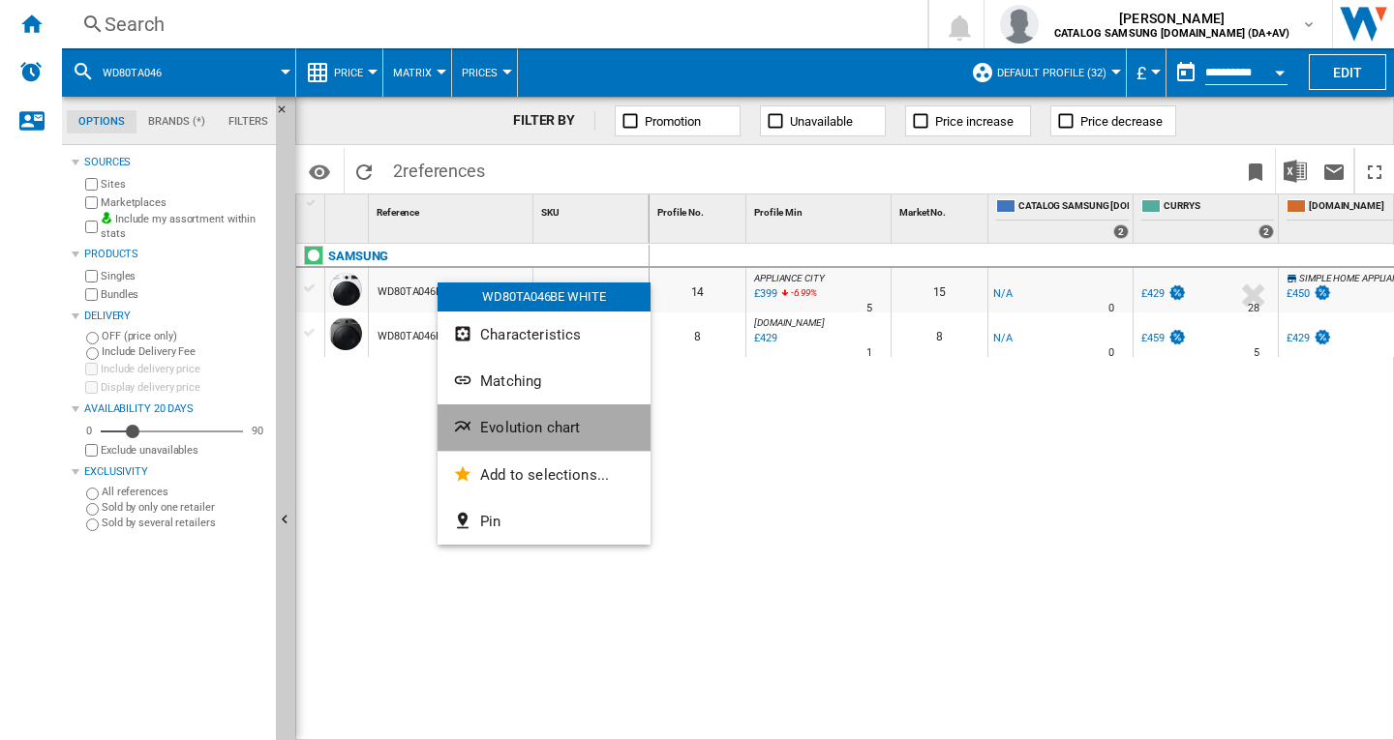
click at [518, 429] on span "Evolution chart" at bounding box center [530, 427] width 100 height 17
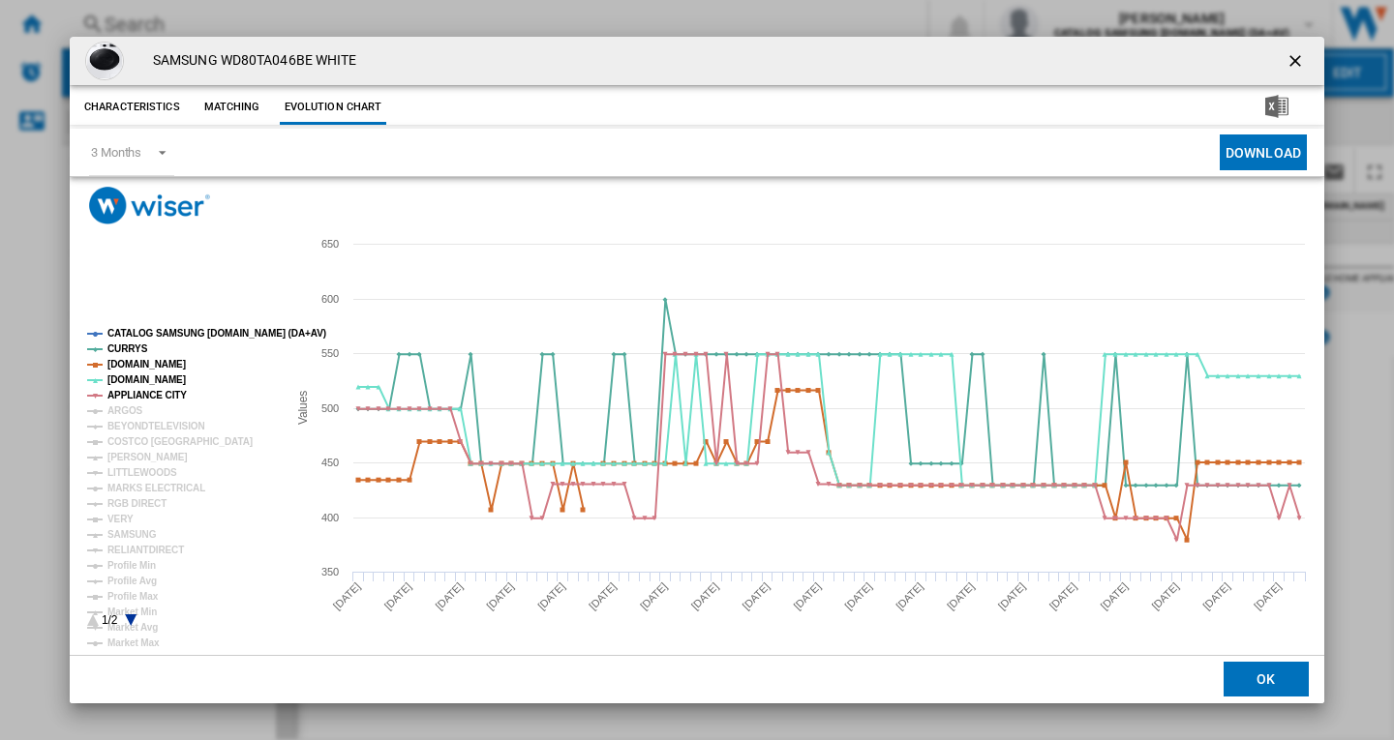
click at [162, 333] on tspan "CATALOG SAMSUNG [DOMAIN_NAME] (DA+AV)" at bounding box center [216, 333] width 219 height 11
click at [128, 410] on tspan "ARGOS" at bounding box center [125, 410] width 36 height 11
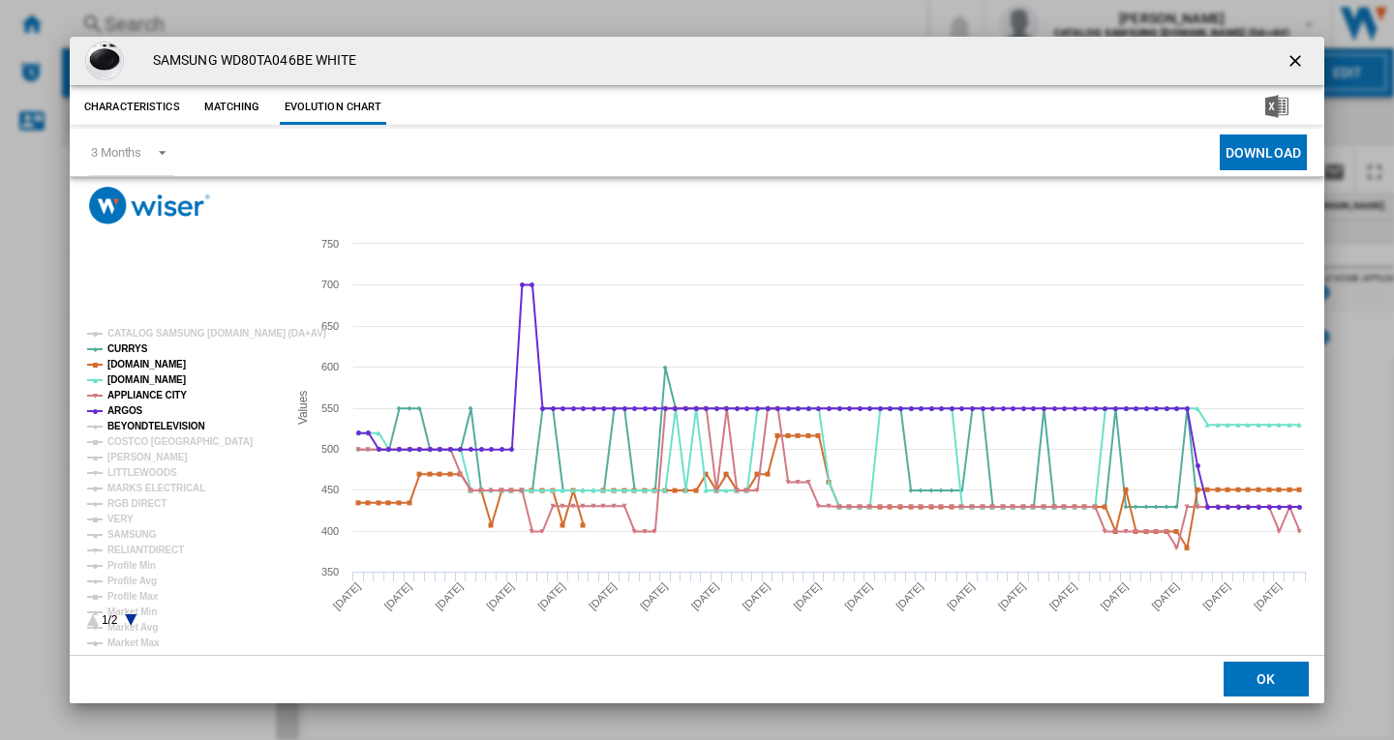
click at [132, 426] on tspan "BEYONDTELEVISION" at bounding box center [156, 426] width 98 height 11
click at [126, 456] on tspan "[PERSON_NAME]" at bounding box center [147, 457] width 80 height 11
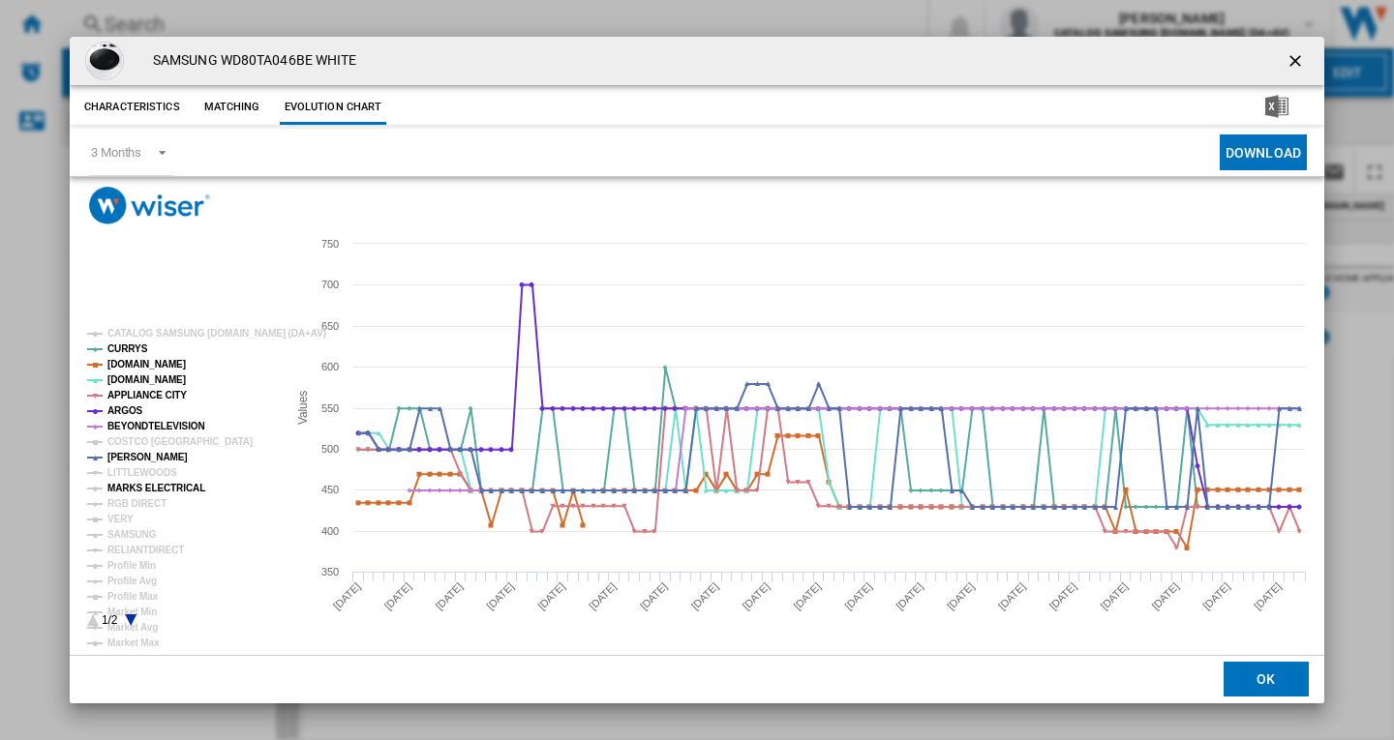
click at [136, 489] on tspan "MARKS ELECTRICAL" at bounding box center [156, 488] width 98 height 11
click at [133, 494] on tspan "MARKS ELECTRICAL" at bounding box center [156, 488] width 98 height 11
drag, startPoint x: 113, startPoint y: 524, endPoint x: 135, endPoint y: 508, distance: 27.1
click at [114, 523] on tspan "VERY" at bounding box center [120, 519] width 26 height 11
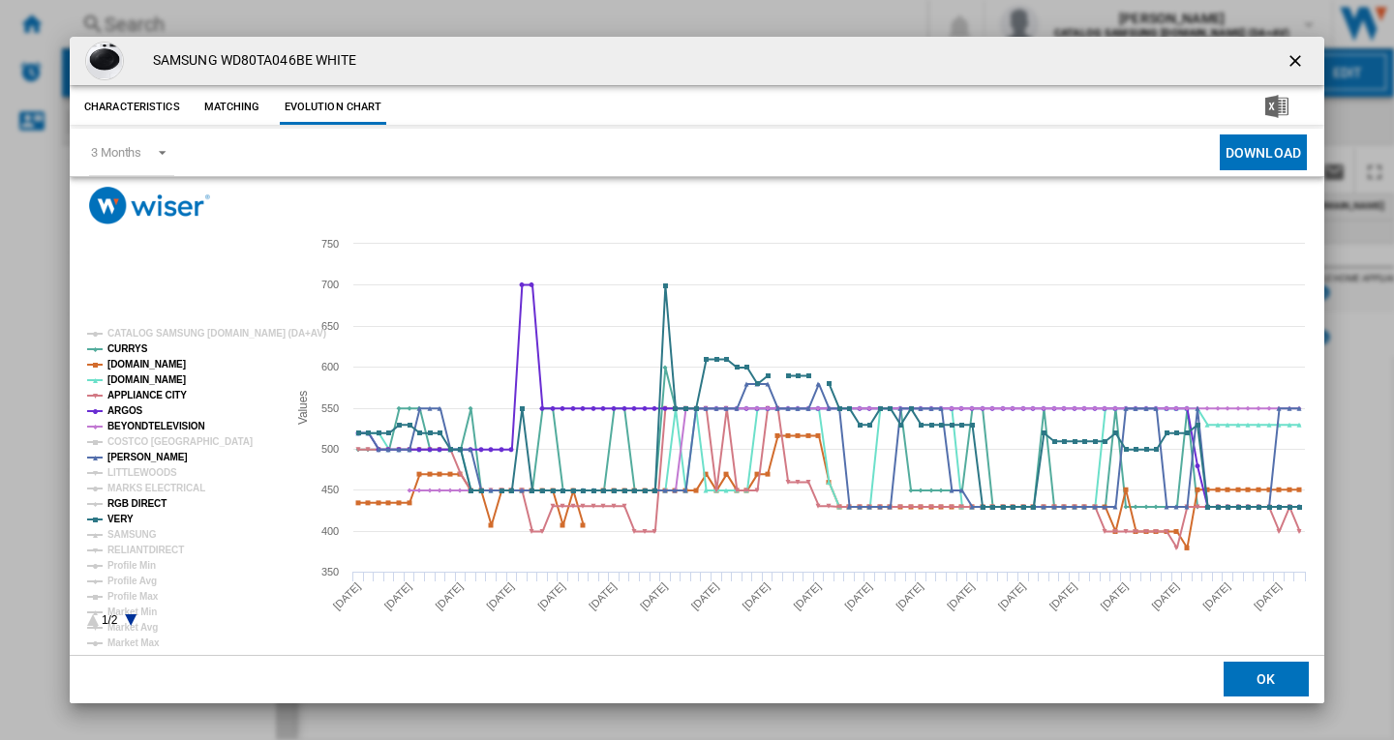
click at [136, 507] on tspan "RGB DIRECT" at bounding box center [136, 503] width 59 height 11
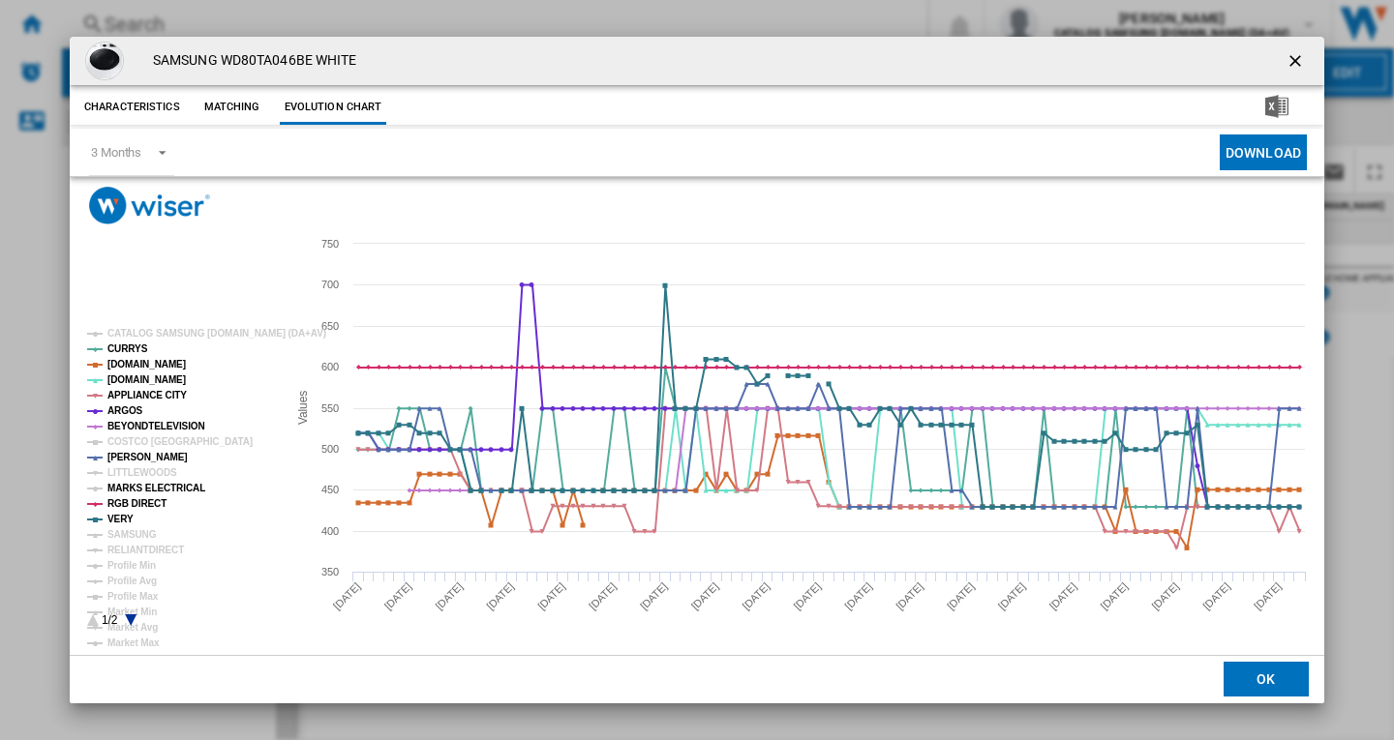
click at [157, 487] on tspan "MARKS ELECTRICAL" at bounding box center [156, 488] width 98 height 11
click at [126, 532] on tspan "SAMSUNG" at bounding box center [131, 534] width 49 height 11
click at [145, 555] on tspan "RELIANTDIRECT" at bounding box center [145, 550] width 76 height 11
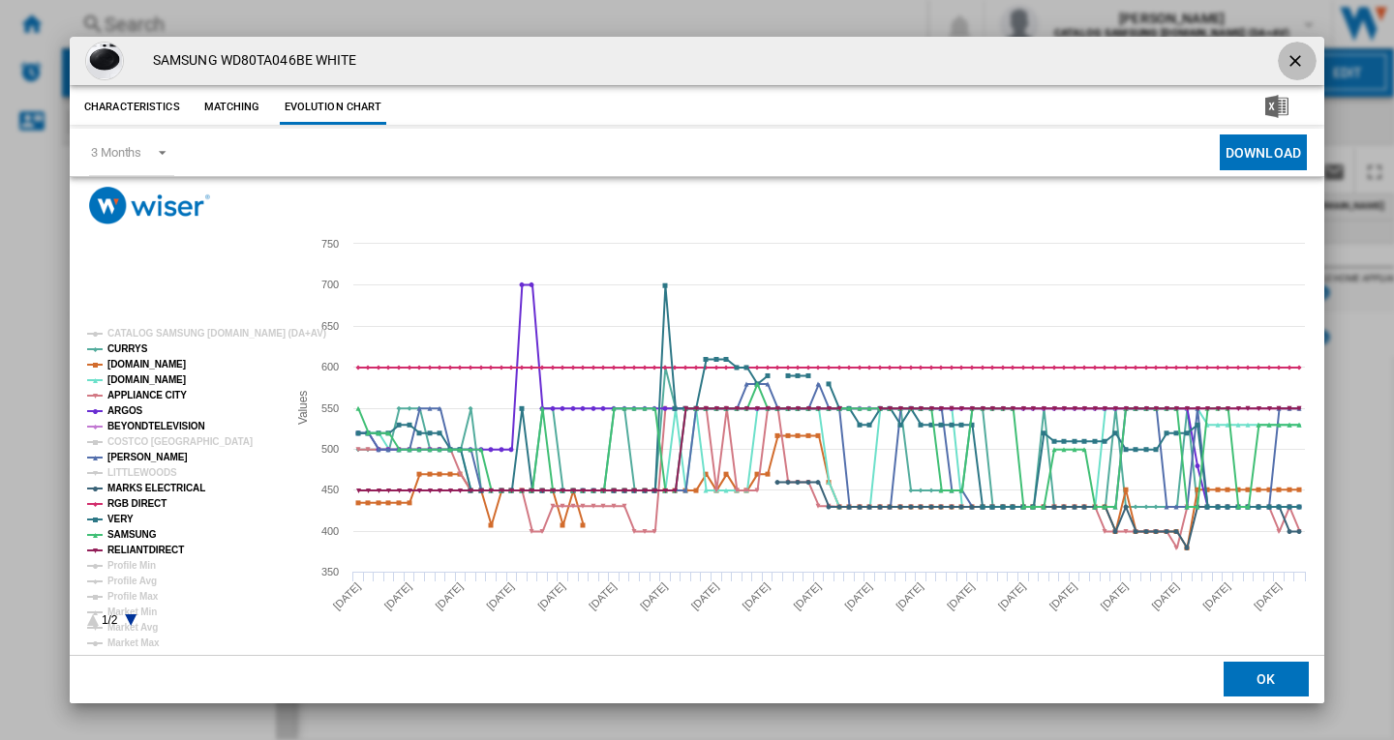
click at [1290, 47] on button "Product popup" at bounding box center [1296, 61] width 39 height 39
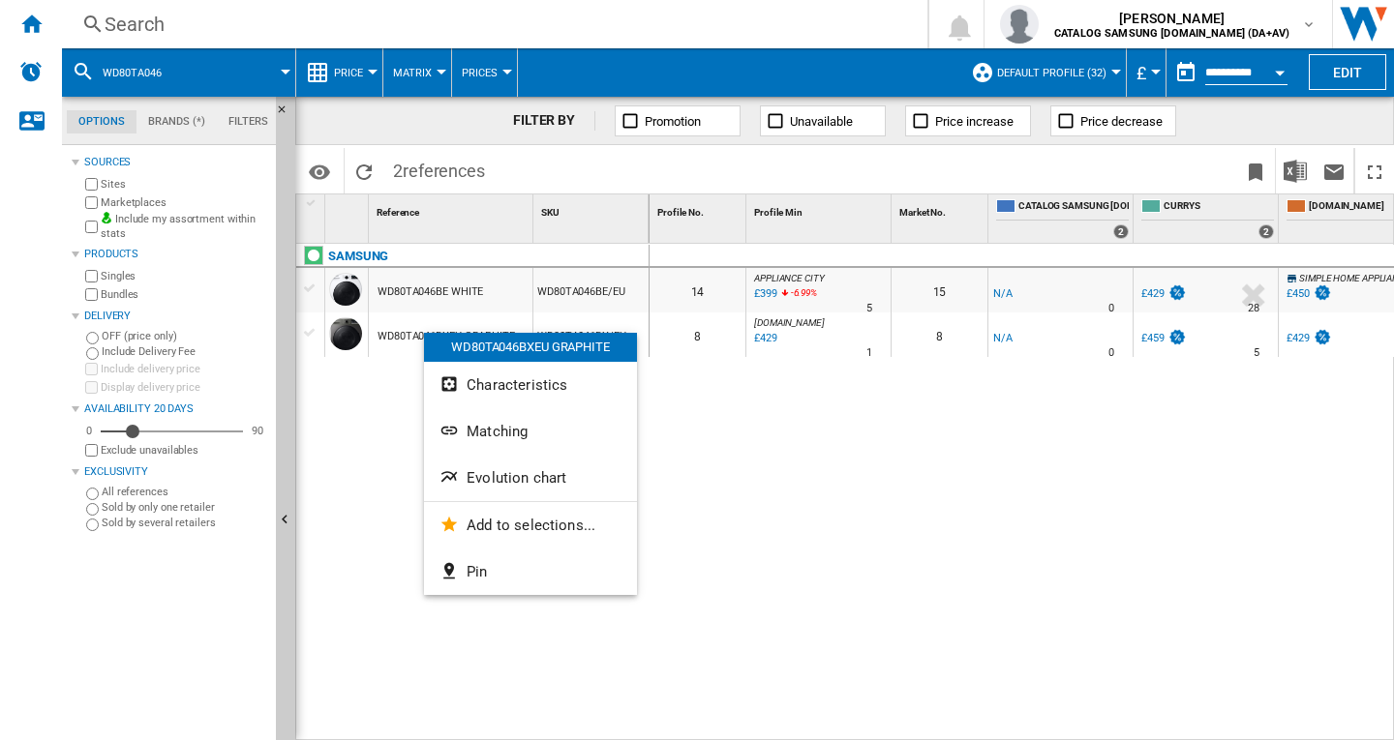
click at [512, 472] on span "Evolution chart" at bounding box center [516, 477] width 100 height 17
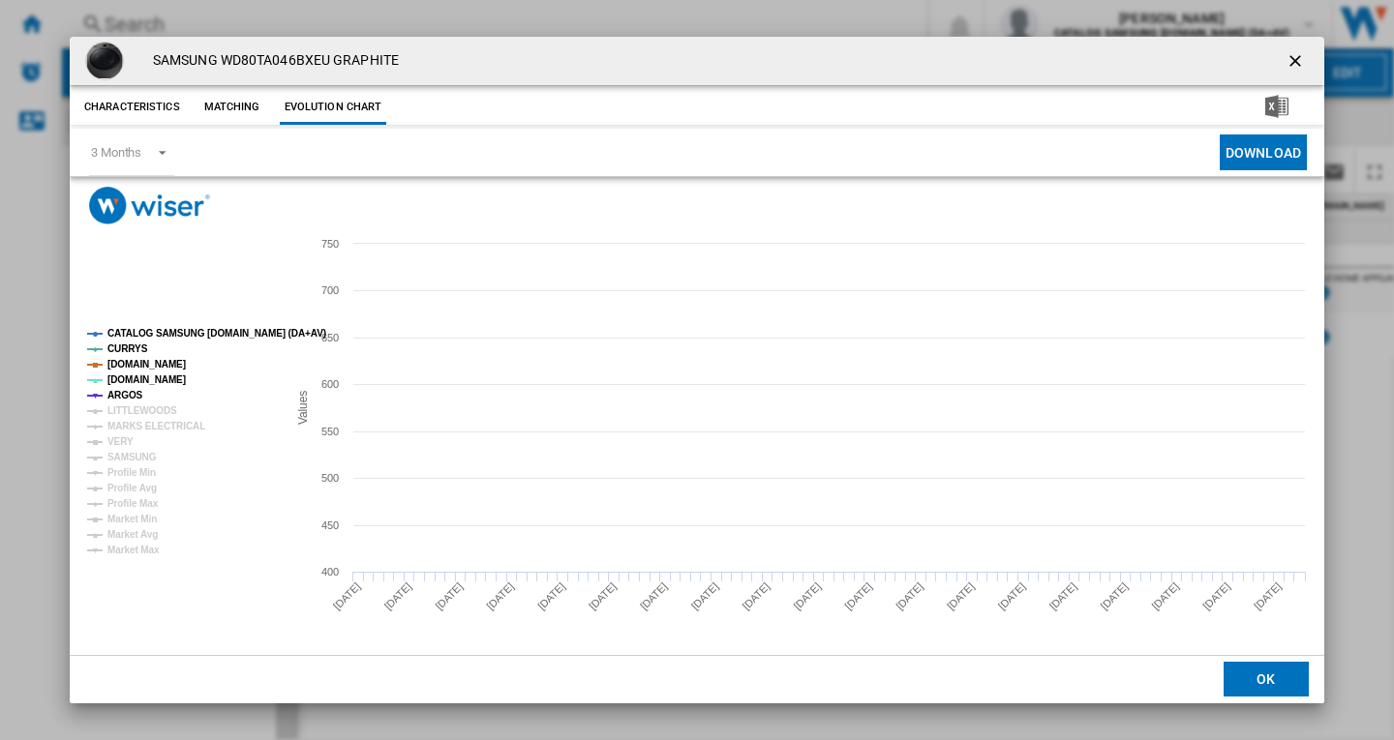
click at [164, 328] on tspan "CATALOG SAMSUNG [DOMAIN_NAME] (DA+AV)" at bounding box center [216, 333] width 219 height 11
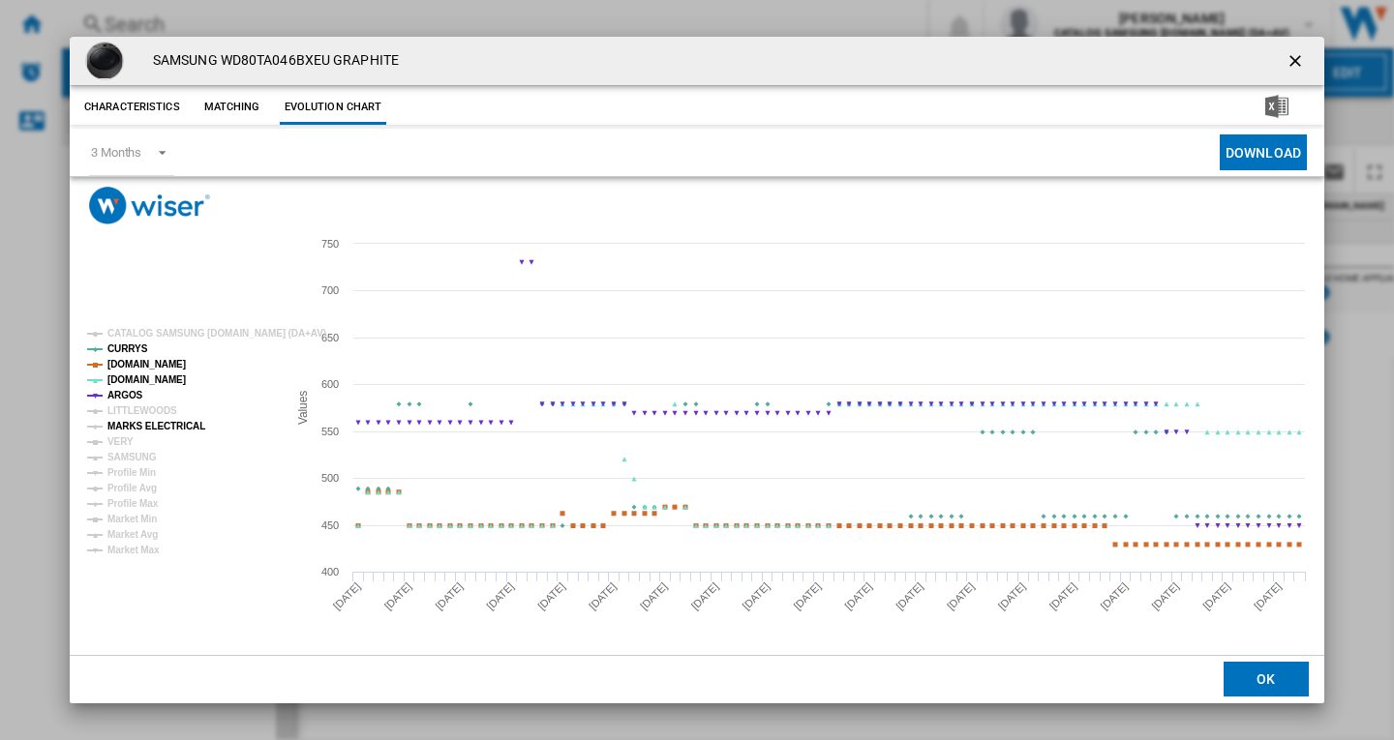
click at [131, 424] on tspan "MARKS ELECTRICAL" at bounding box center [156, 426] width 98 height 11
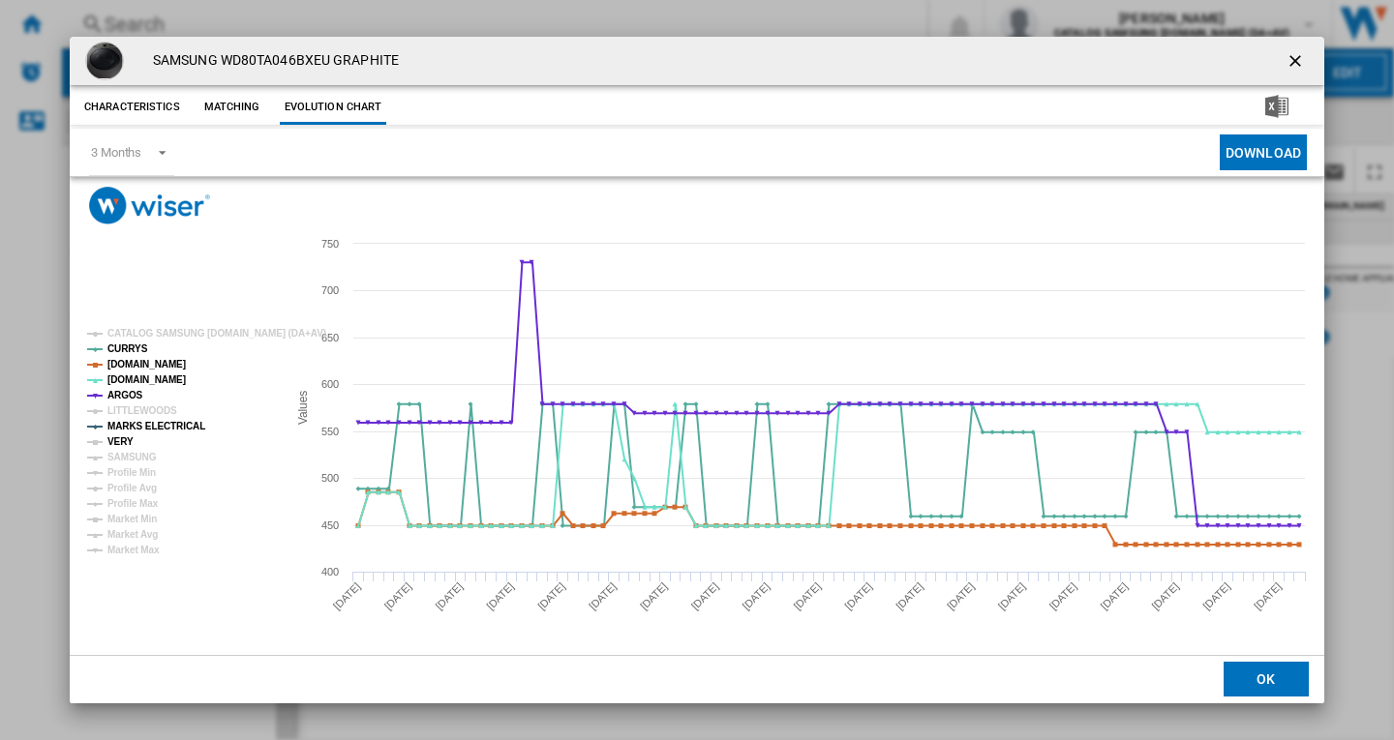
click at [124, 441] on tspan "VERY" at bounding box center [120, 441] width 26 height 11
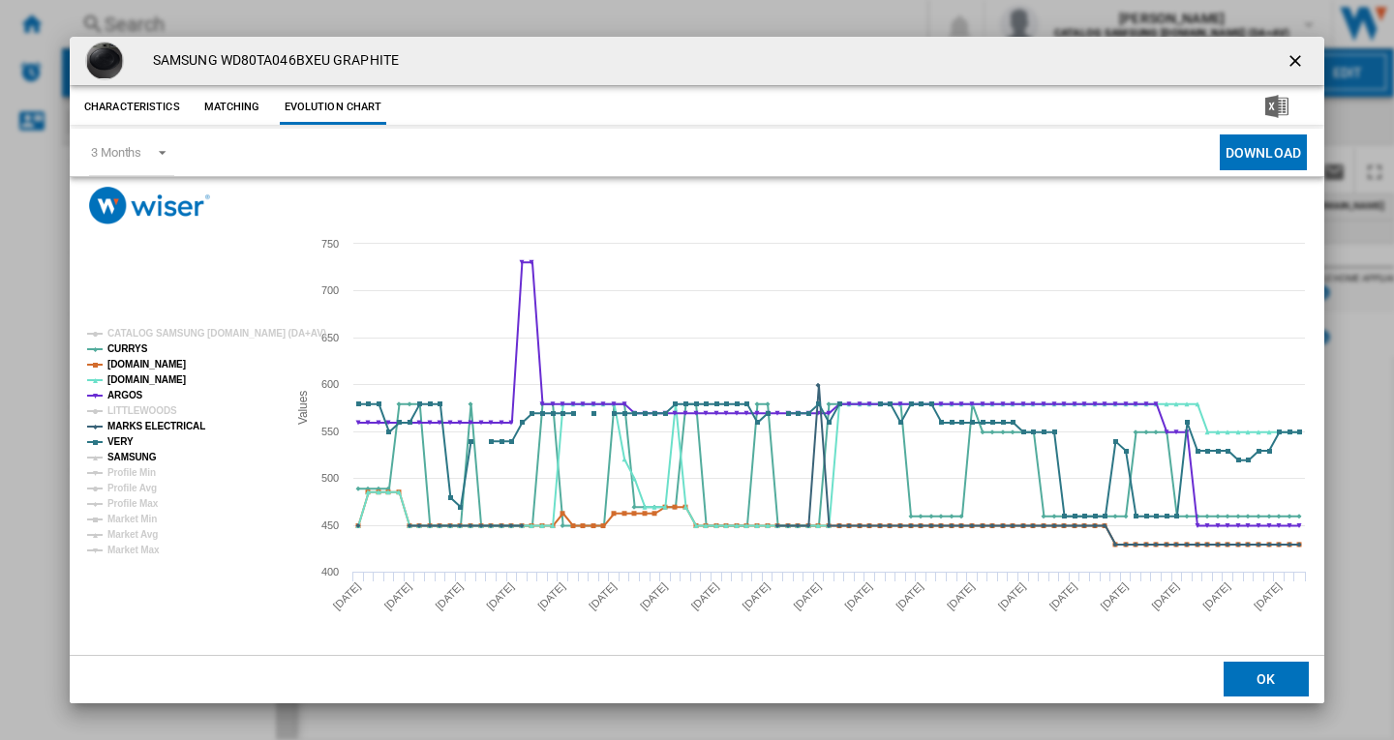
click at [149, 463] on tspan "SAMSUNG" at bounding box center [131, 457] width 49 height 11
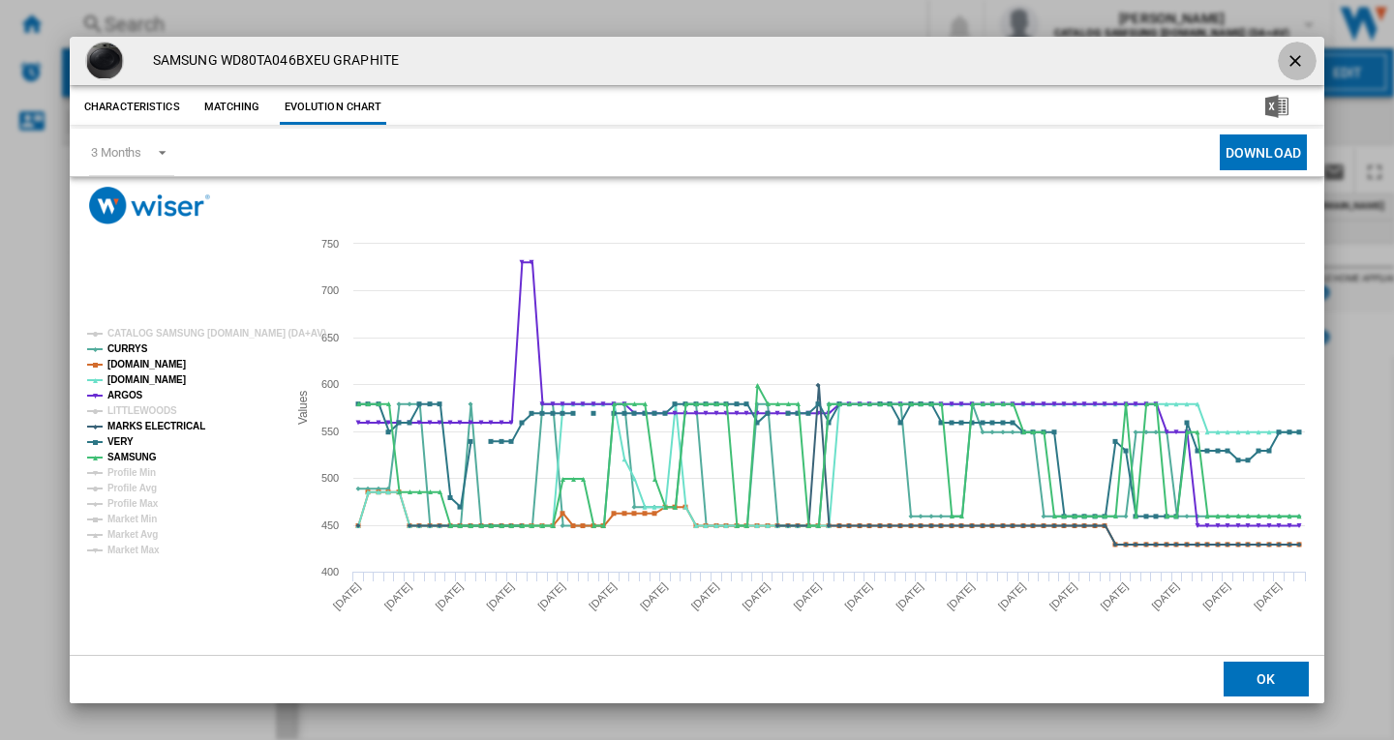
click at [1297, 53] on ng-md-icon "getI18NText('BUTTONS.CLOSE_DIALOG')" at bounding box center [1296, 62] width 23 height 23
